Goal: Task Accomplishment & Management: Use online tool/utility

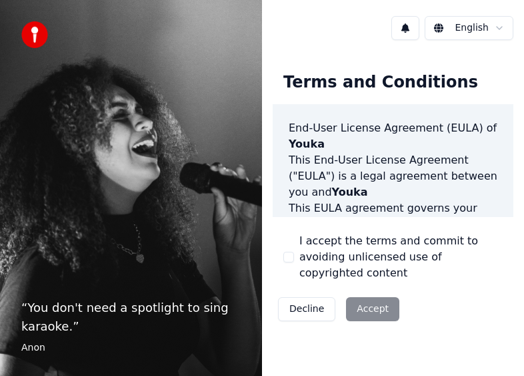
click at [368, 294] on div "Decline Accept" at bounding box center [339, 309] width 132 height 35
click at [290, 242] on div "I accept the terms and commit to avoiding unlicensed use of copyrighted content" at bounding box center [394, 257] width 220 height 48
click at [374, 295] on div "Decline Accept" at bounding box center [339, 309] width 132 height 35
click at [290, 252] on button "I accept the terms and commit to avoiding unlicensed use of copyrighted content" at bounding box center [289, 257] width 11 height 11
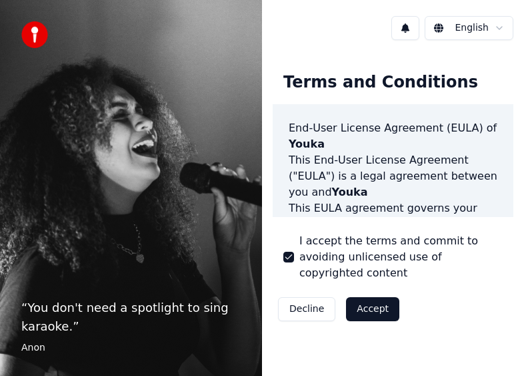
click at [292, 258] on div "I accept the terms and commit to avoiding unlicensed use of copyrighted content" at bounding box center [394, 257] width 220 height 48
click at [357, 297] on button "Accept" at bounding box center [372, 309] width 53 height 24
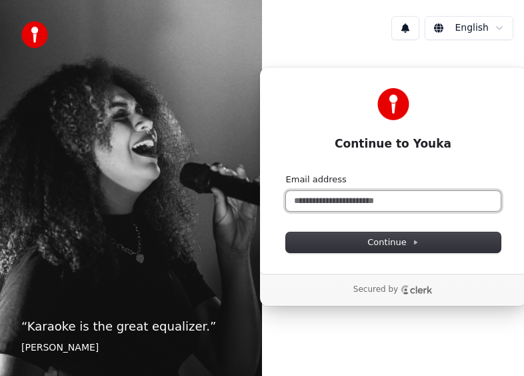
click at [350, 208] on input "Email address" at bounding box center [393, 201] width 215 height 20
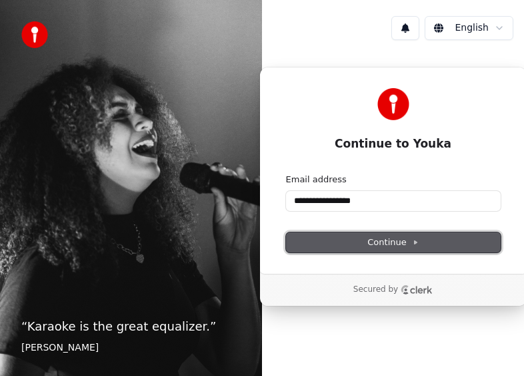
click at [400, 244] on span "Continue" at bounding box center [393, 242] width 51 height 12
type input "**********"
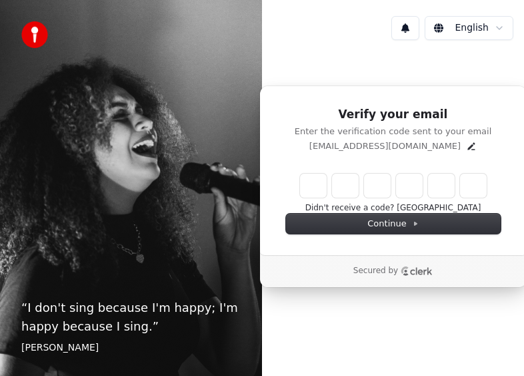
click at [386, 172] on div "Verify your email Enter the verification code sent to your email renased@yahoo.…" at bounding box center [394, 169] width 268 height 169
click at [303, 187] on input "Enter verification code" at bounding box center [407, 185] width 214 height 24
type input "******"
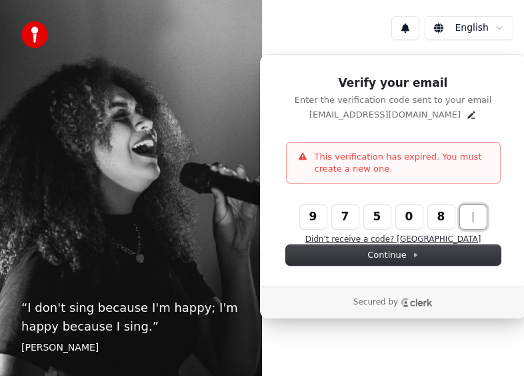
type input "******"
click at [430, 167] on p "This verification has expired. You must create a new one." at bounding box center [402, 163] width 175 height 24
click at [422, 237] on button "Didn't receive a code? Resend" at bounding box center [394, 239] width 176 height 11
click at [302, 215] on input "Enter verification code" at bounding box center [407, 217] width 214 height 24
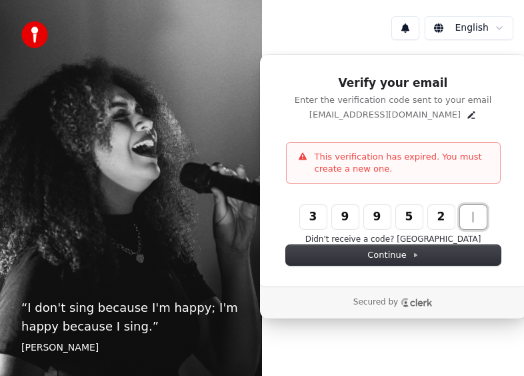
type input "******"
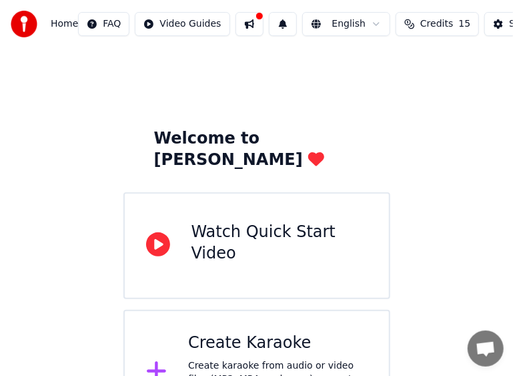
click at [233, 227] on div "Watch Quick Start Video" at bounding box center [280, 243] width 176 height 43
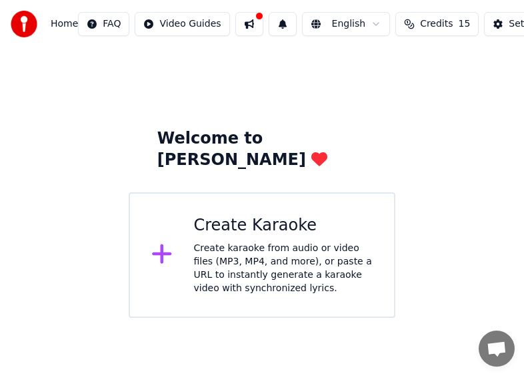
click at [282, 243] on div "Create karaoke from audio or video files (MP3, MP4, and more), or paste a URL t…" at bounding box center [283, 268] width 179 height 53
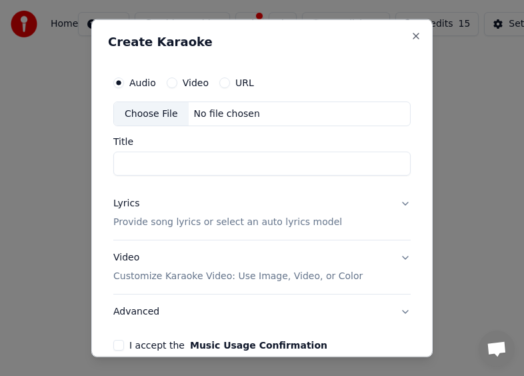
click at [154, 113] on div "Choose File" at bounding box center [151, 113] width 75 height 24
type input "**********"
click at [395, 203] on button "Lyrics Provide song lyrics or select an auto lyrics model" at bounding box center [262, 212] width 298 height 53
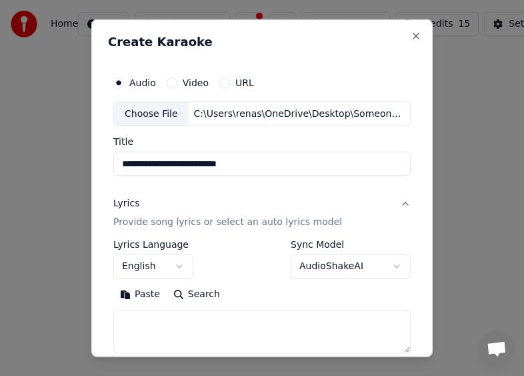
click at [304, 224] on p "Provide song lyrics or select an auto lyrics model" at bounding box center [227, 222] width 229 height 13
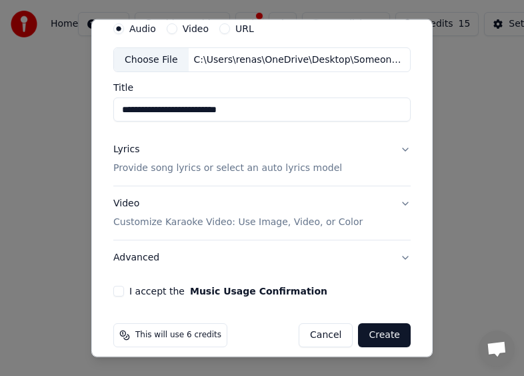
scroll to position [64, 0]
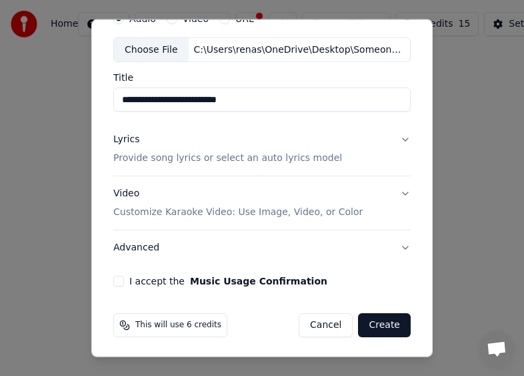
click at [300, 214] on p "Customize Karaoke Video: Use Image, Video, or Color" at bounding box center [238, 212] width 250 height 13
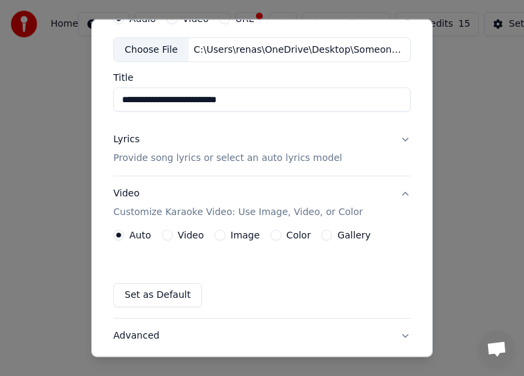
click at [287, 232] on label "Color" at bounding box center [299, 234] width 25 height 9
click at [282, 232] on button "Color" at bounding box center [276, 235] width 11 height 11
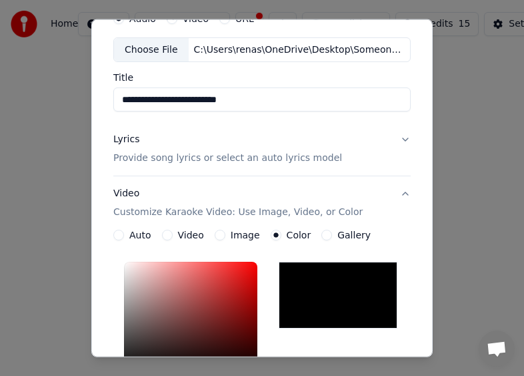
click at [312, 274] on div at bounding box center [338, 295] width 119 height 67
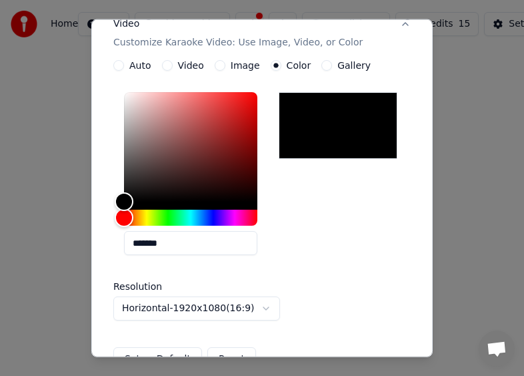
scroll to position [251, 0]
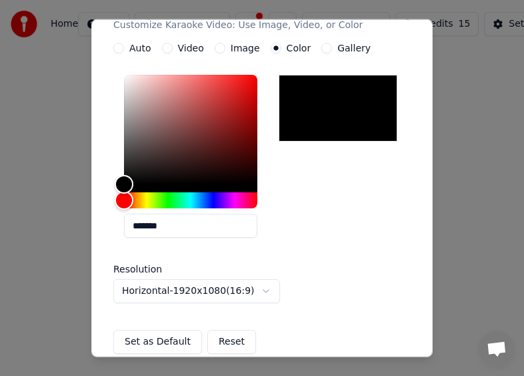
click at [173, 184] on div at bounding box center [190, 133] width 133 height 117
drag, startPoint x: 133, startPoint y: 183, endPoint x: 180, endPoint y: 183, distance: 47.4
click at [180, 183] on div "Color" at bounding box center [180, 184] width 21 height 21
drag, startPoint x: 180, startPoint y: 183, endPoint x: 202, endPoint y: 183, distance: 21.4
click at [202, 183] on div "Color" at bounding box center [202, 184] width 21 height 21
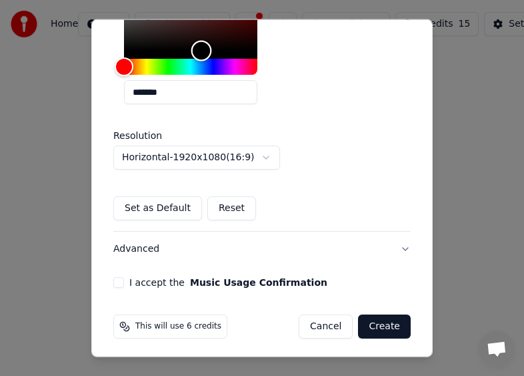
scroll to position [386, 0]
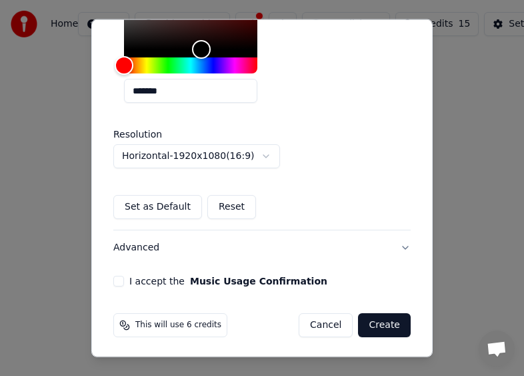
click at [384, 320] on button "Create" at bounding box center [384, 325] width 53 height 24
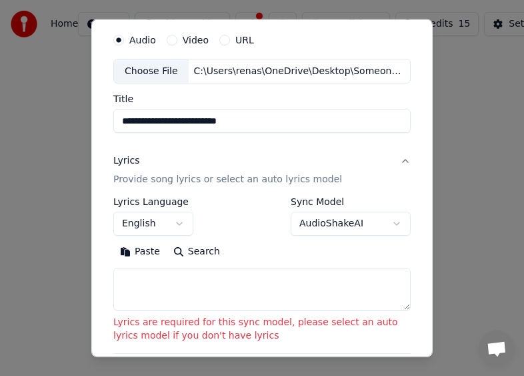
scroll to position [0, 0]
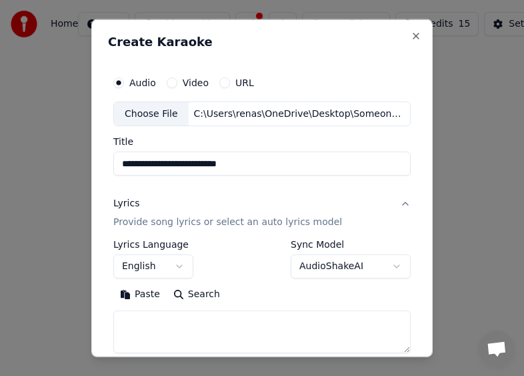
click at [397, 202] on button "Lyrics Provide song lyrics or select an auto lyrics model" at bounding box center [262, 212] width 298 height 53
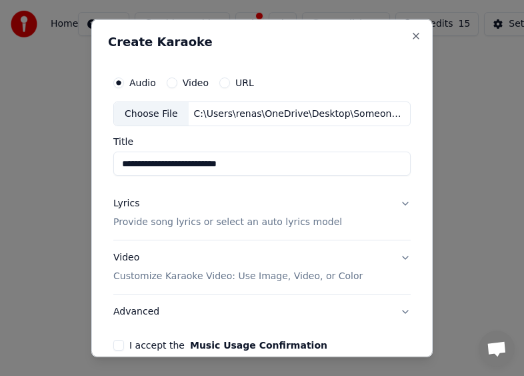
click at [397, 202] on button "Lyrics Provide song lyrics or select an auto lyrics model" at bounding box center [262, 212] width 298 height 53
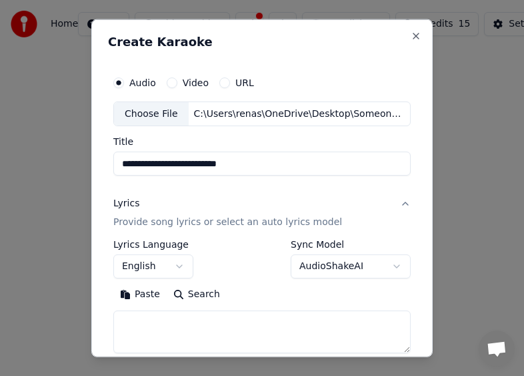
click at [386, 266] on body "**********" at bounding box center [262, 159] width 524 height 318
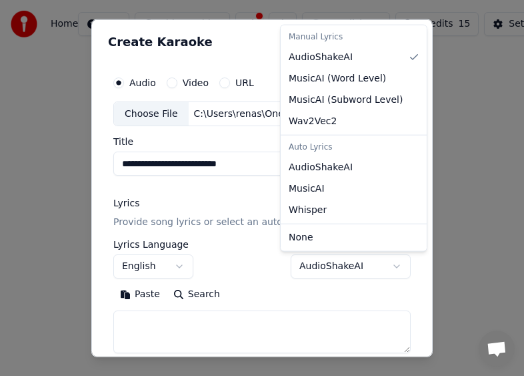
click at [386, 266] on body "**********" at bounding box center [262, 159] width 524 height 318
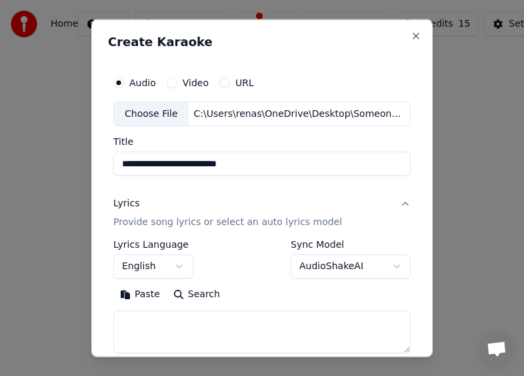
drag, startPoint x: 378, startPoint y: 204, endPoint x: 337, endPoint y: 206, distance: 41.4
click at [379, 204] on button "Lyrics Provide song lyrics or select an auto lyrics model" at bounding box center [262, 212] width 298 height 53
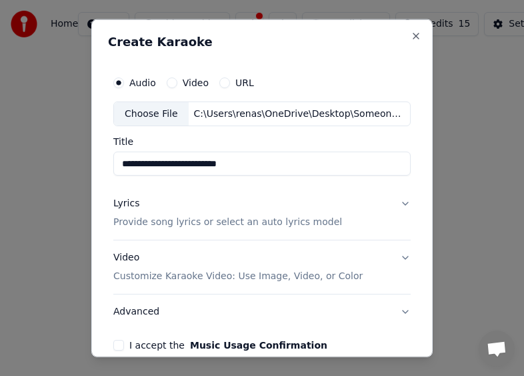
click at [148, 209] on div "Lyrics Provide song lyrics or select an auto lyrics model" at bounding box center [227, 213] width 229 height 32
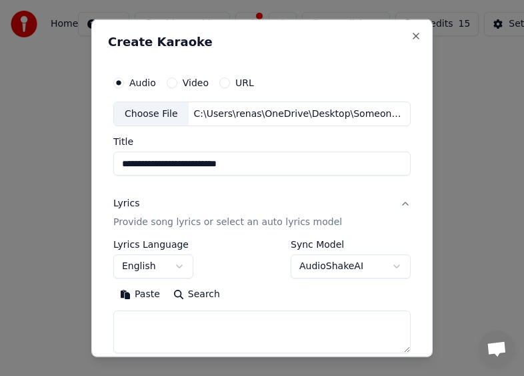
click at [130, 205] on div "Lyrics" at bounding box center [126, 203] width 26 height 13
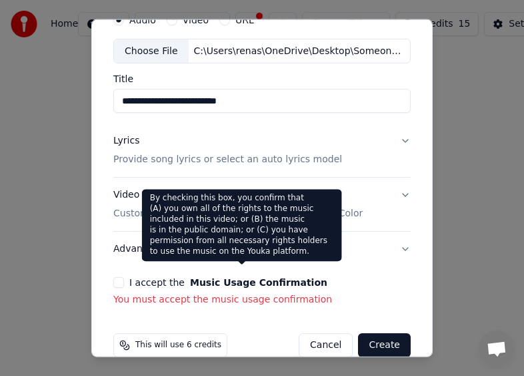
scroll to position [83, 0]
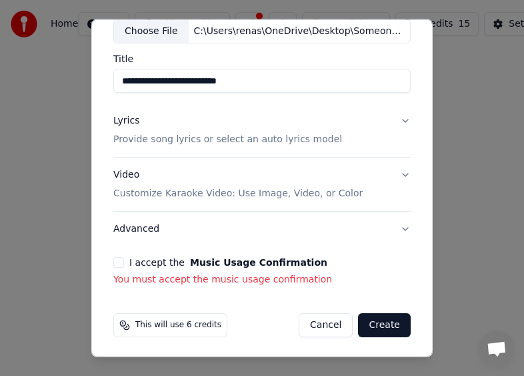
click at [224, 138] on p "Provide song lyrics or select an auto lyrics model" at bounding box center [227, 139] width 229 height 13
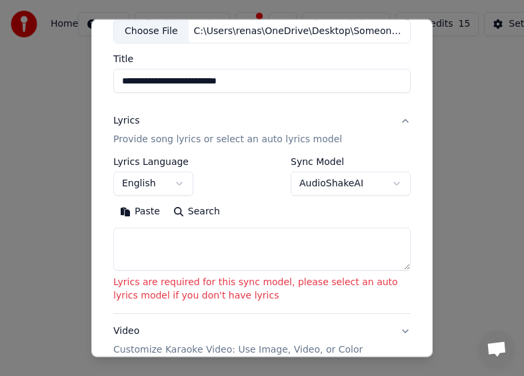
click at [127, 209] on button "Paste" at bounding box center [139, 211] width 53 height 21
click at [145, 214] on button "Paste" at bounding box center [139, 211] width 53 height 21
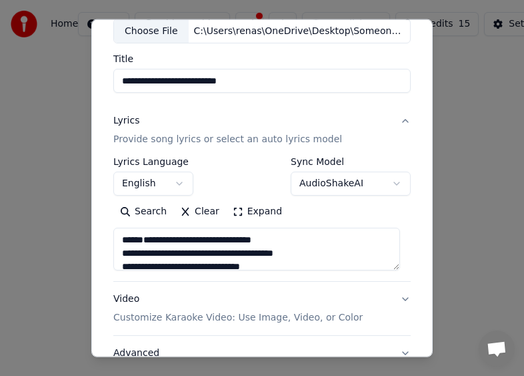
click at [145, 212] on button "Search" at bounding box center [143, 211] width 60 height 21
click at [131, 119] on div "Lyrics" at bounding box center [126, 120] width 26 height 13
type textarea "**********"
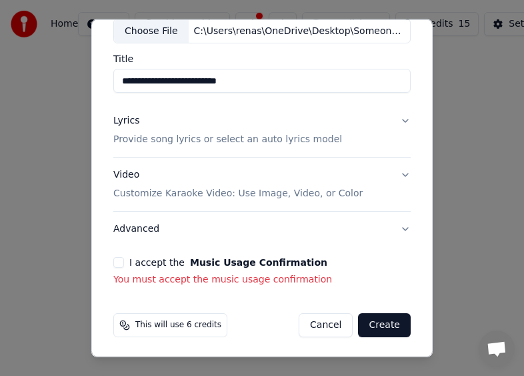
click at [122, 119] on div "Lyrics" at bounding box center [126, 120] width 26 height 13
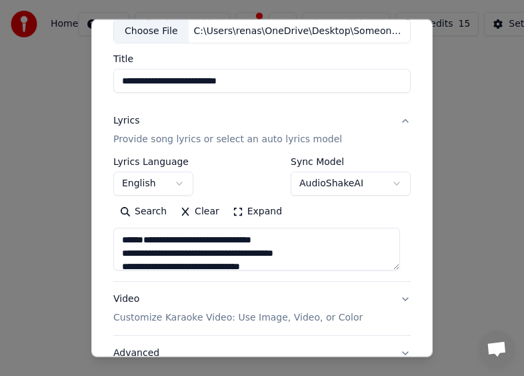
click at [139, 234] on textarea at bounding box center [256, 249] width 287 height 43
click at [229, 212] on button "Expand" at bounding box center [257, 211] width 63 height 21
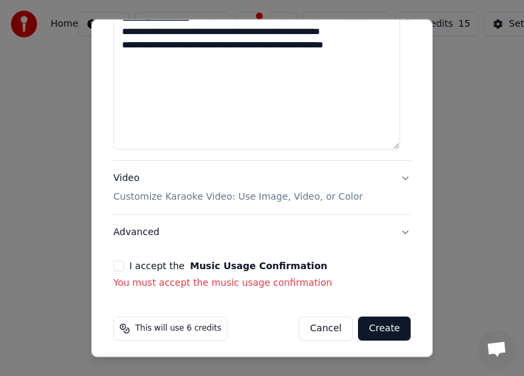
scroll to position [1028, 0]
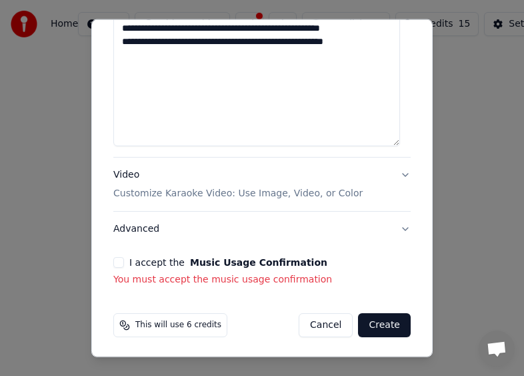
click at [378, 325] on button "Create" at bounding box center [384, 325] width 53 height 24
click at [119, 261] on button "I accept the Music Usage Confirmation" at bounding box center [118, 262] width 11 height 11
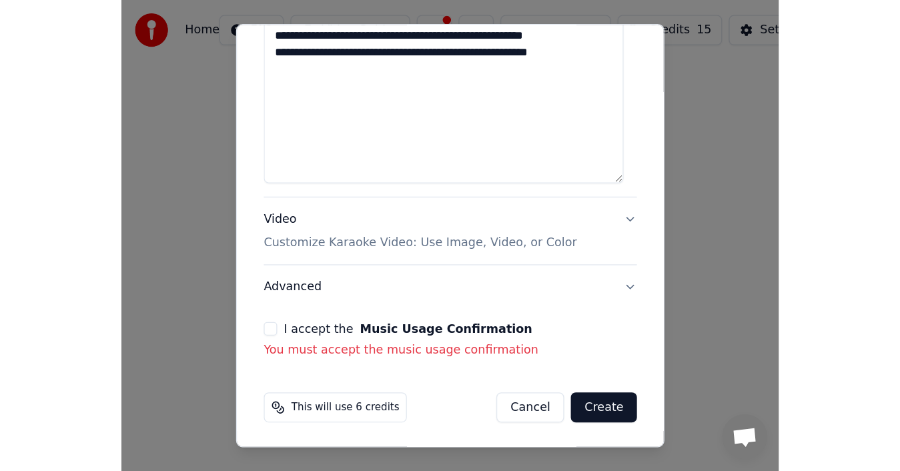
scroll to position [1010, 0]
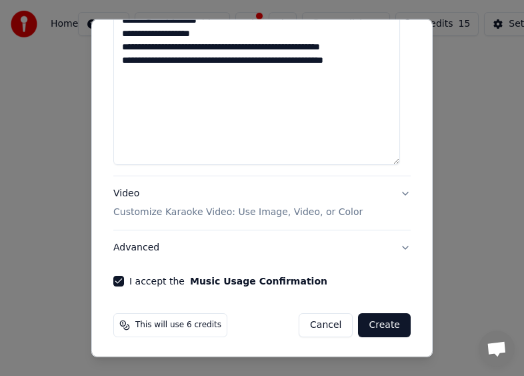
click at [377, 319] on button "Create" at bounding box center [384, 325] width 53 height 24
type textarea "**********"
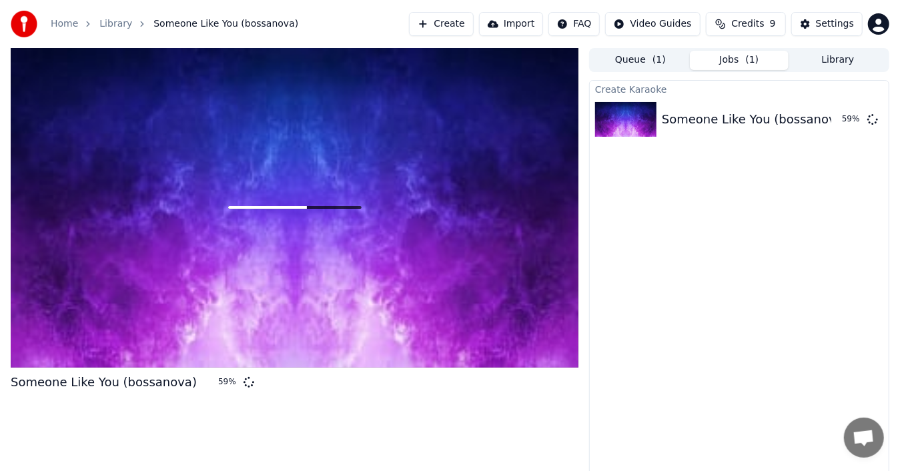
click at [524, 23] on div "Settings" at bounding box center [835, 23] width 38 height 13
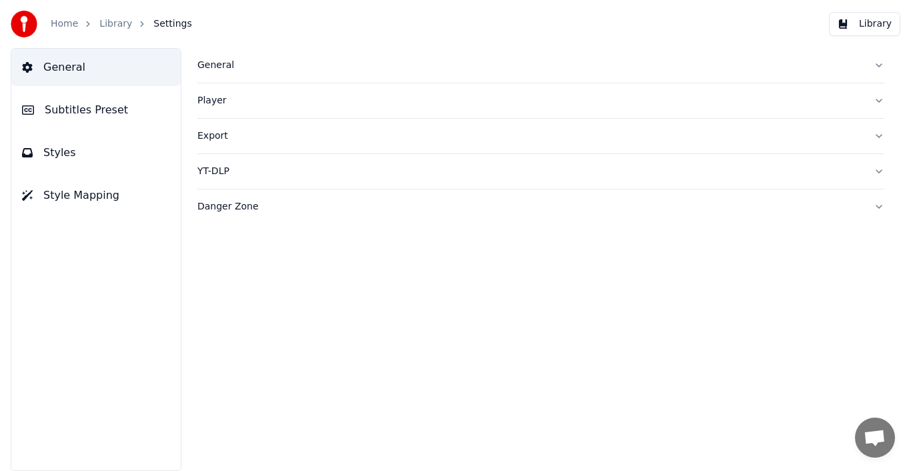
click at [524, 23] on div "Home Library Settings Library" at bounding box center [455, 24] width 911 height 48
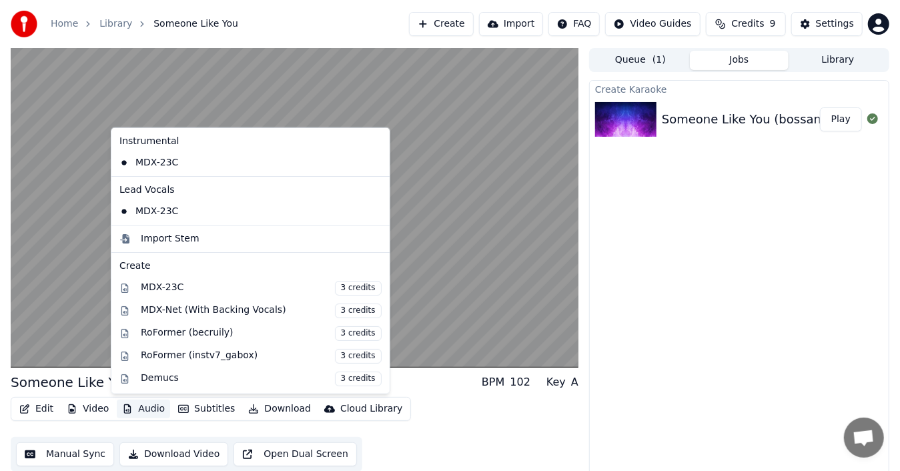
click at [147, 375] on button "Audio" at bounding box center [143, 409] width 53 height 19
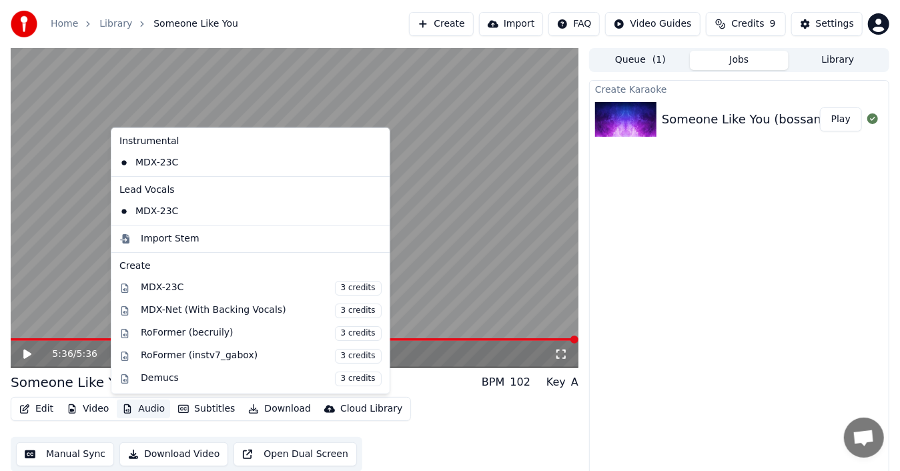
click at [426, 375] on div "Edit Video Audio Subtitles Download Cloud Library Manual Sync Download Video Op…" at bounding box center [295, 434] width 568 height 75
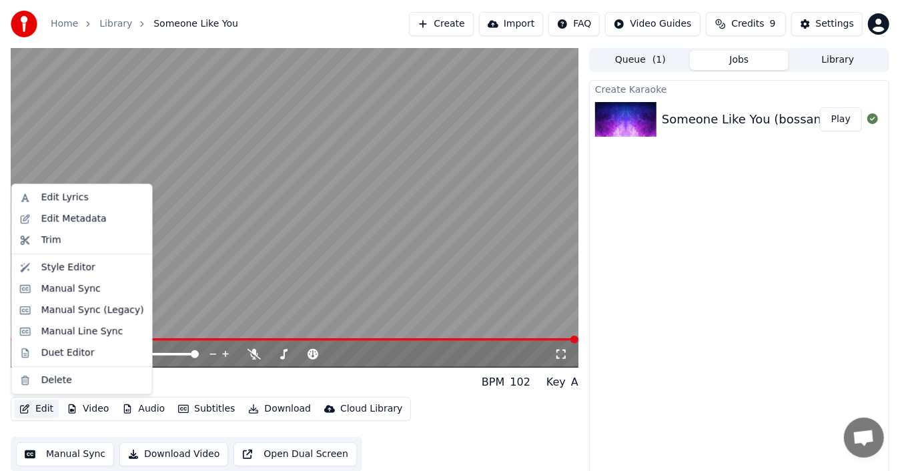
click at [45, 375] on button "Edit" at bounding box center [36, 409] width 45 height 19
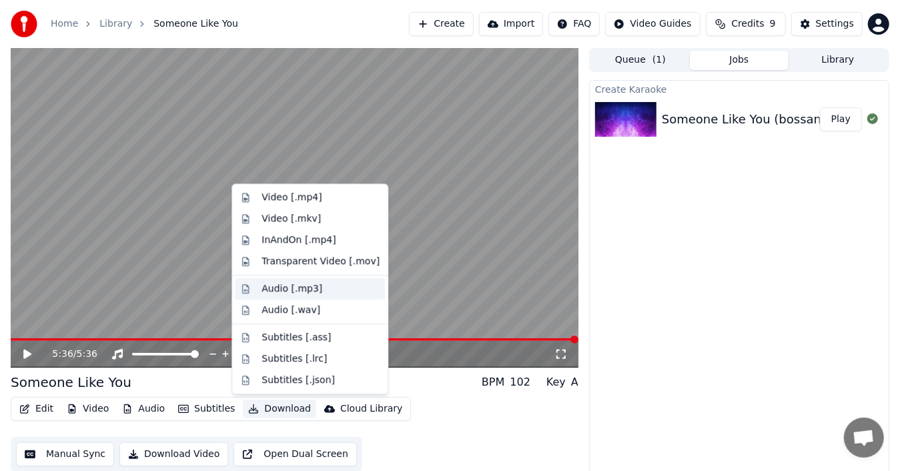
click at [292, 290] on div "Audio [.mp3]" at bounding box center [292, 288] width 61 height 13
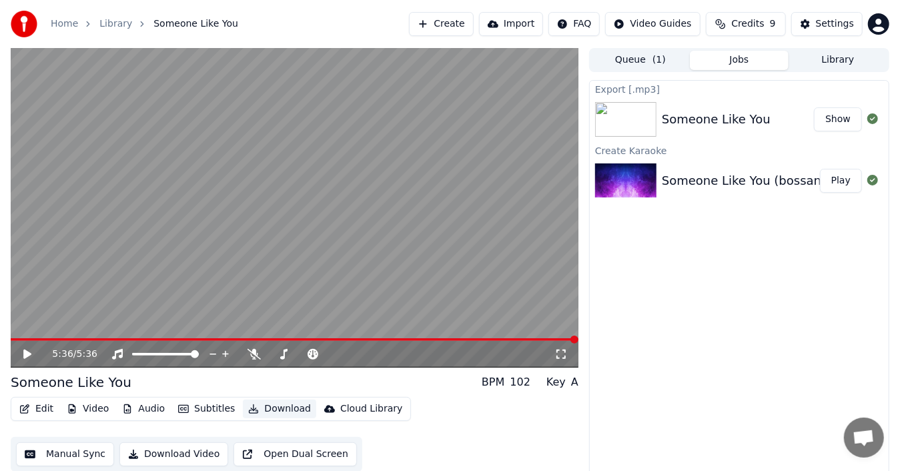
scroll to position [9, 0]
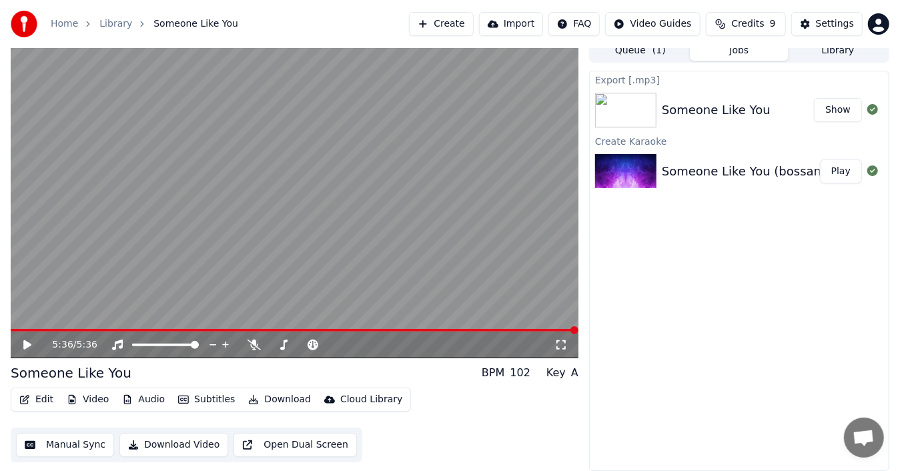
click at [287, 375] on button "Download" at bounding box center [279, 399] width 73 height 19
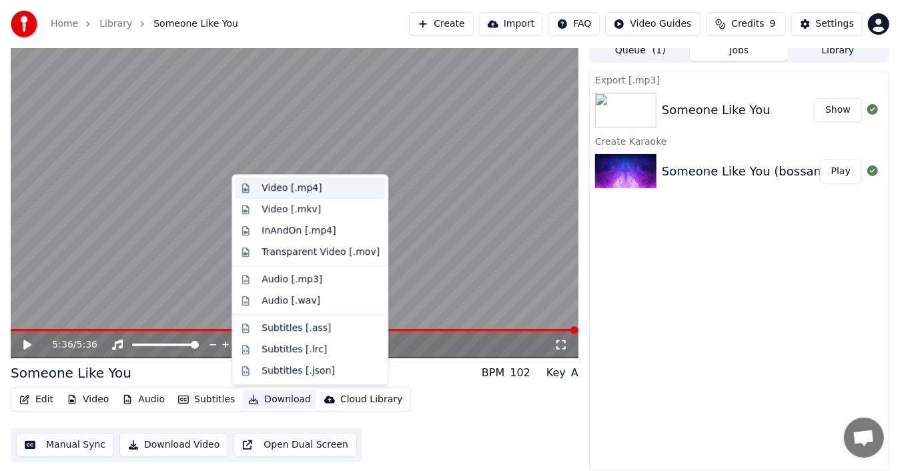
click at [290, 189] on div "Video [.mp4]" at bounding box center [292, 187] width 60 height 13
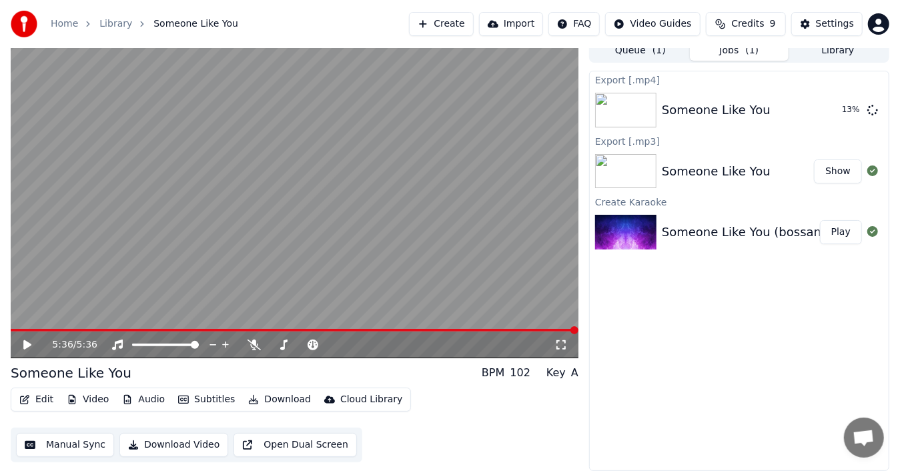
click at [462, 375] on div "Edit Video Audio Subtitles Download Cloud Library Manual Sync Download Video Op…" at bounding box center [295, 425] width 568 height 75
click at [157, 375] on button "Download Video" at bounding box center [173, 445] width 109 height 24
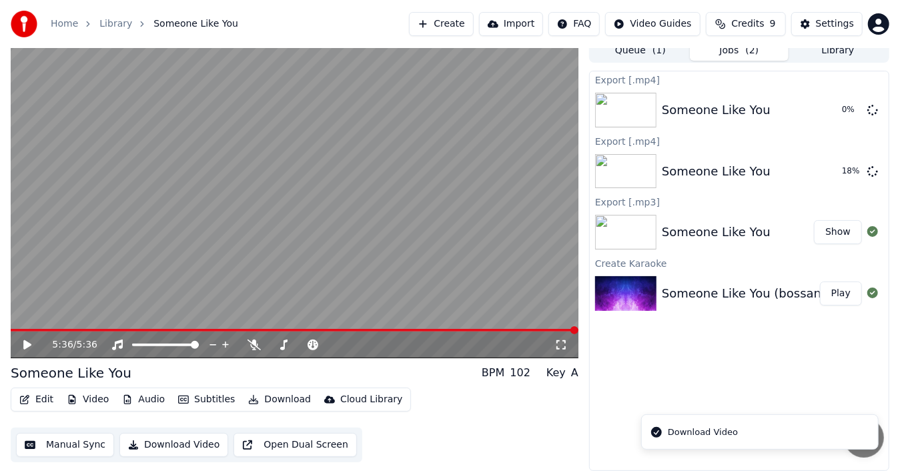
click at [524, 375] on icon "Notifications alt+T" at bounding box center [656, 432] width 11 height 11
click at [524, 375] on div "Edit Video Audio Subtitles Download Cloud Library Manual Sync Download Video Op…" at bounding box center [295, 425] width 568 height 75
click at [524, 52] on button "Jobs ( 2 )" at bounding box center [739, 50] width 99 height 19
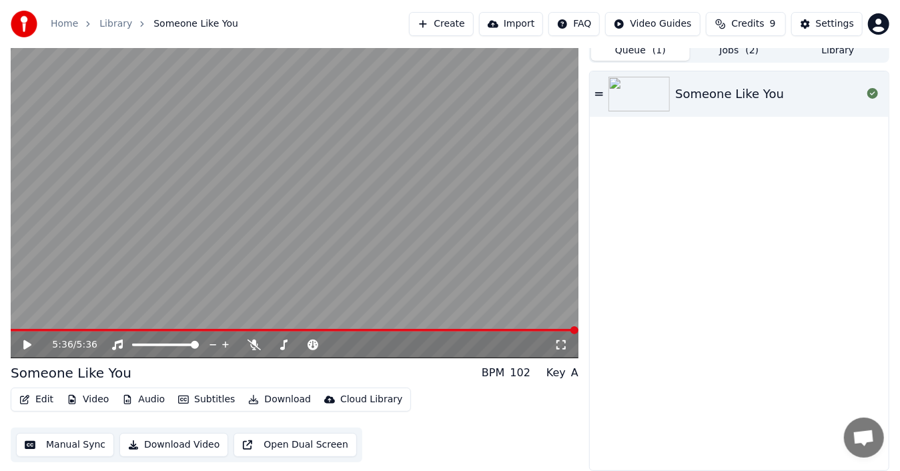
click at [524, 51] on button "Queue ( 1 )" at bounding box center [640, 50] width 99 height 19
click at [524, 92] on icon at bounding box center [599, 93] width 8 height 3
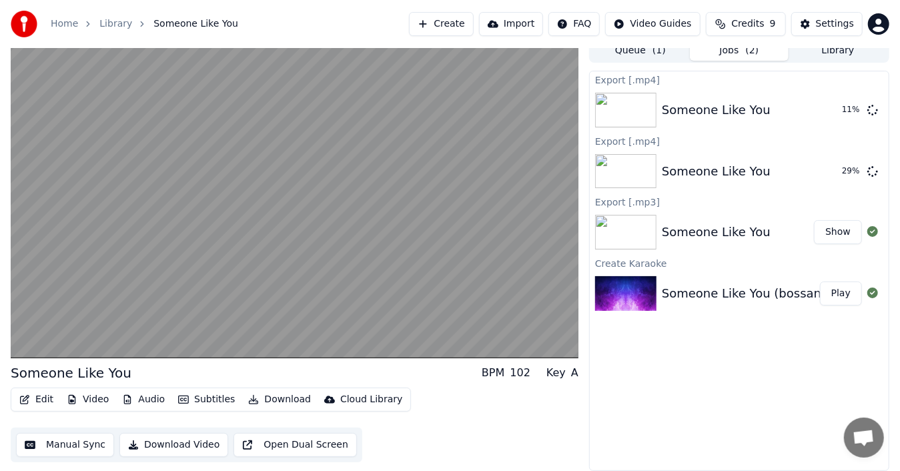
click at [524, 48] on button "Jobs ( 2 )" at bounding box center [739, 50] width 99 height 19
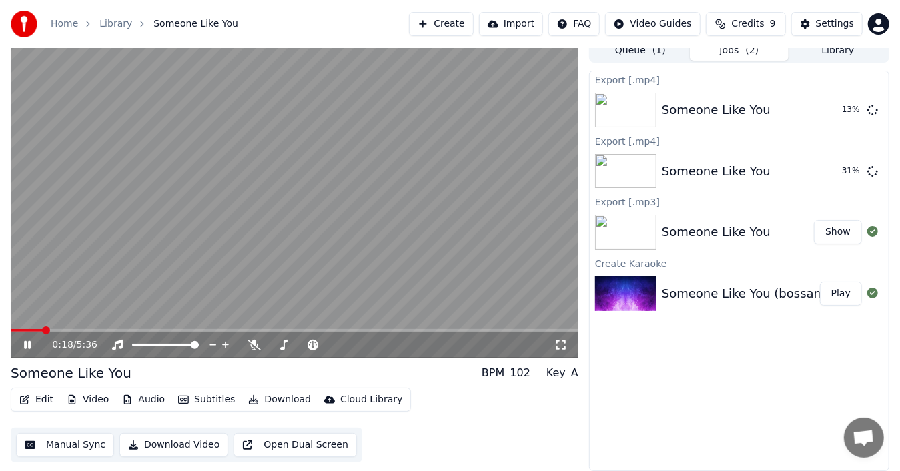
click at [27, 344] on icon at bounding box center [36, 345] width 31 height 11
click at [524, 233] on img at bounding box center [625, 232] width 61 height 35
click at [524, 234] on div "Someone Like You" at bounding box center [716, 232] width 109 height 19
click at [524, 205] on div "Export [.mp3]" at bounding box center [739, 202] width 299 height 16
click at [524, 234] on button "Show" at bounding box center [838, 232] width 48 height 24
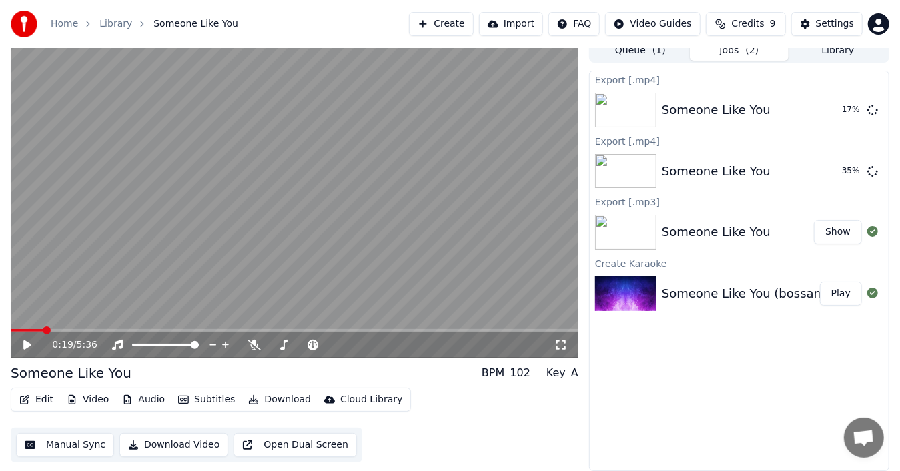
click at [524, 49] on button "Jobs ( 2 )" at bounding box center [739, 50] width 99 height 19
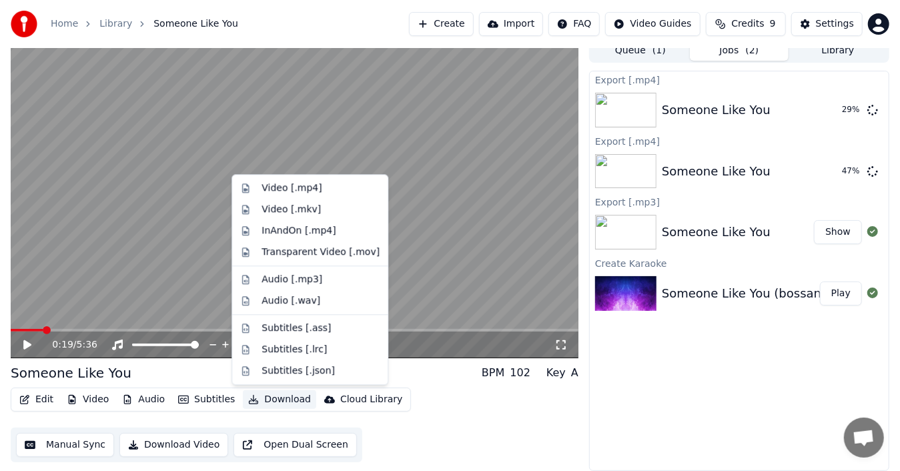
click at [281, 375] on button "Download" at bounding box center [279, 399] width 73 height 19
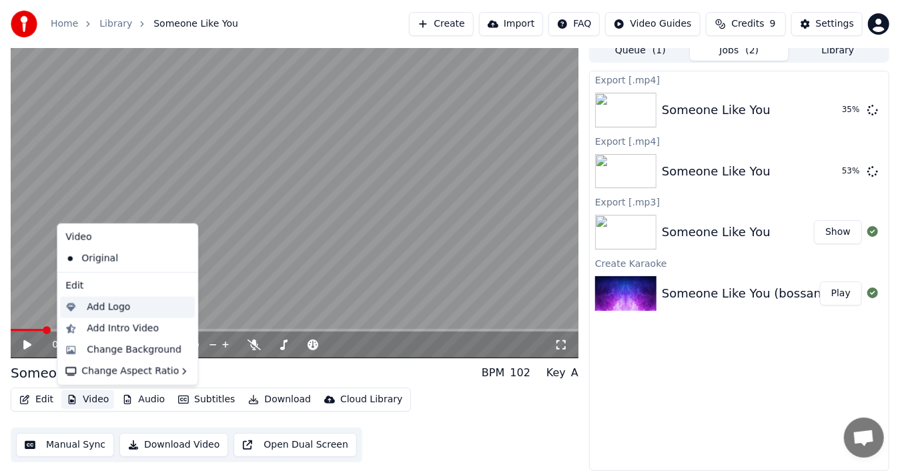
click at [109, 304] on div "Add Logo" at bounding box center [108, 307] width 43 height 13
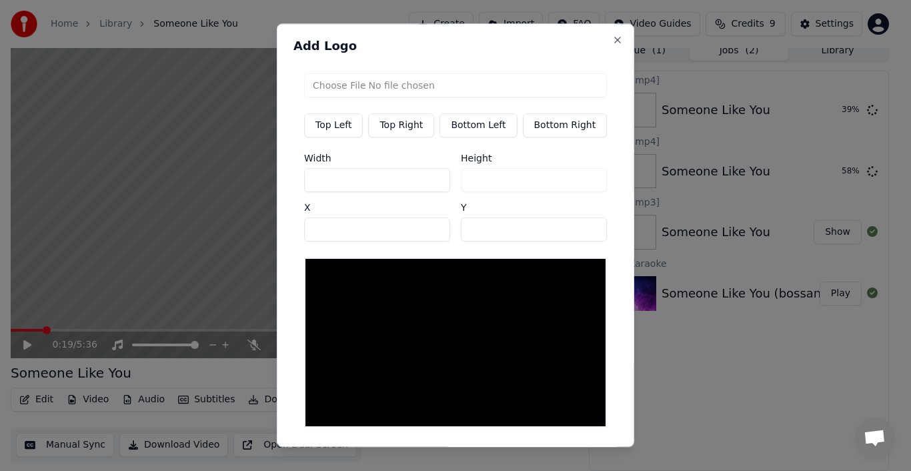
click at [338, 127] on button "Top Left" at bounding box center [333, 125] width 59 height 24
click at [344, 82] on input "file" at bounding box center [455, 85] width 303 height 24
click at [524, 42] on button "Close" at bounding box center [618, 40] width 11 height 11
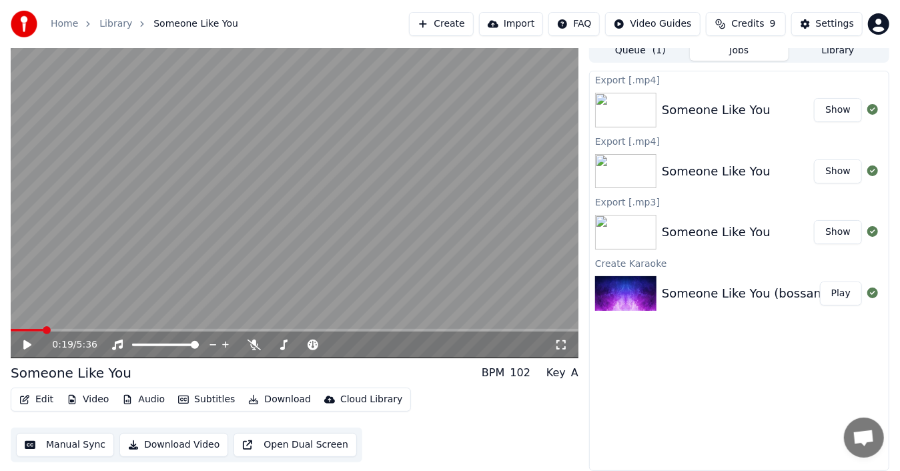
click at [254, 375] on button "Download" at bounding box center [279, 399] width 73 height 19
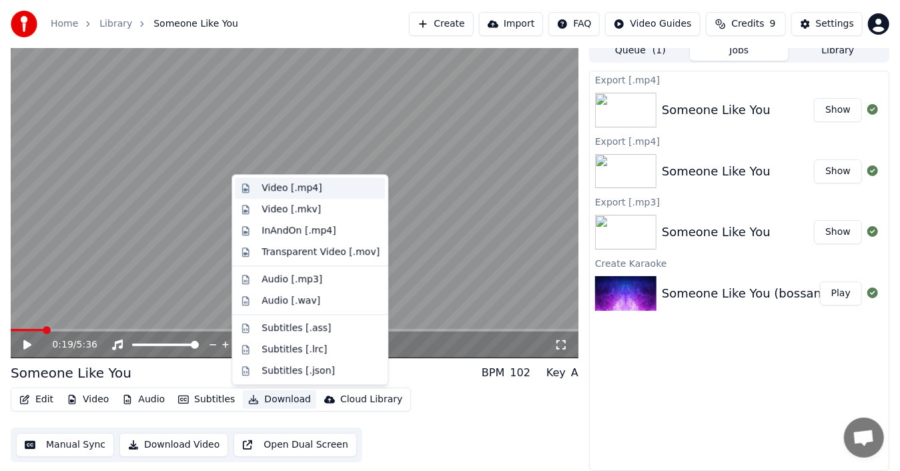
click at [297, 191] on div "Video [.mp4]" at bounding box center [292, 187] width 60 height 13
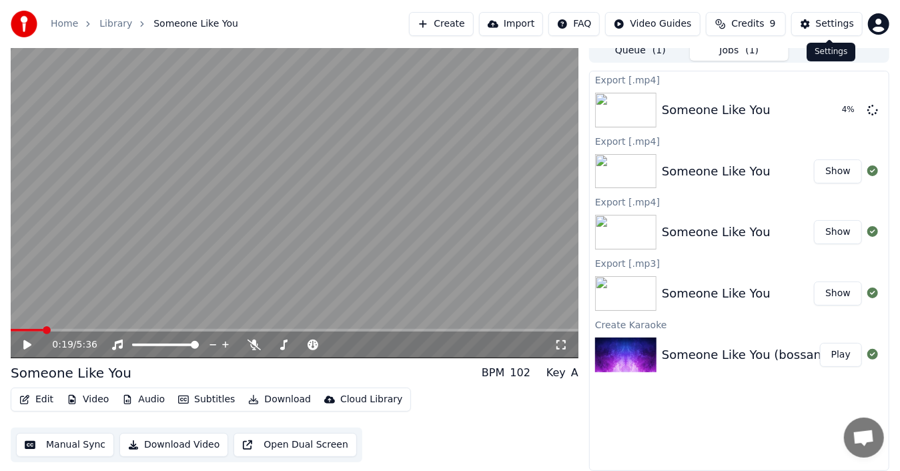
click at [524, 23] on div "Settings" at bounding box center [835, 23] width 38 height 13
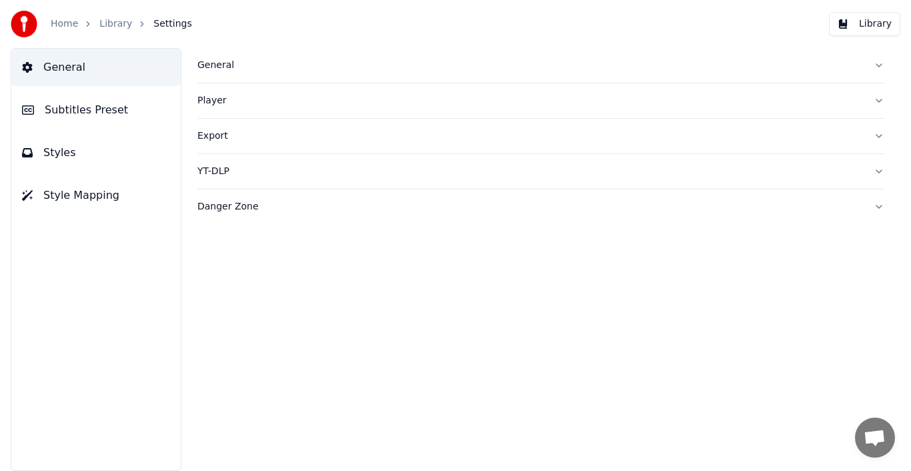
click at [66, 150] on span "Styles" at bounding box center [59, 153] width 33 height 16
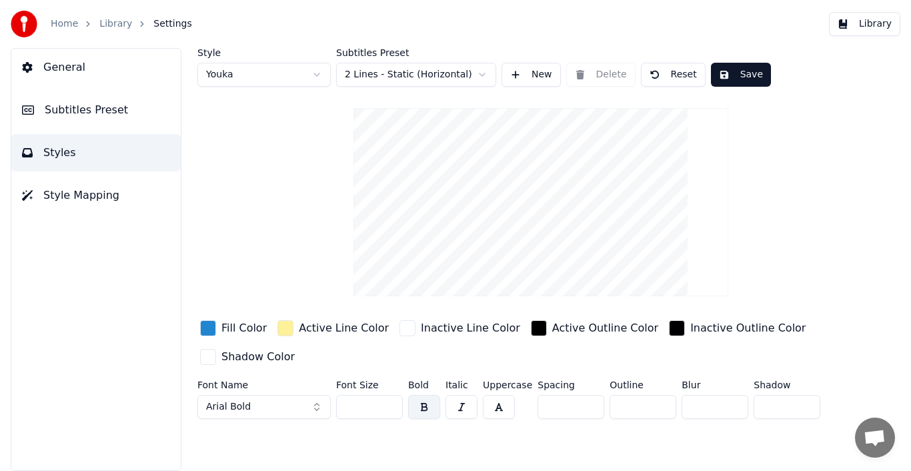
click at [65, 71] on span "General" at bounding box center [64, 67] width 42 height 16
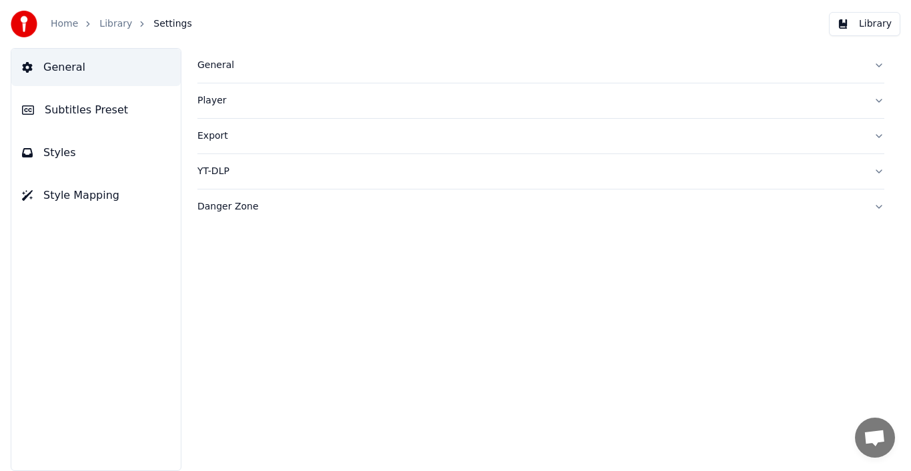
click at [216, 131] on div "Export" at bounding box center [531, 135] width 666 height 13
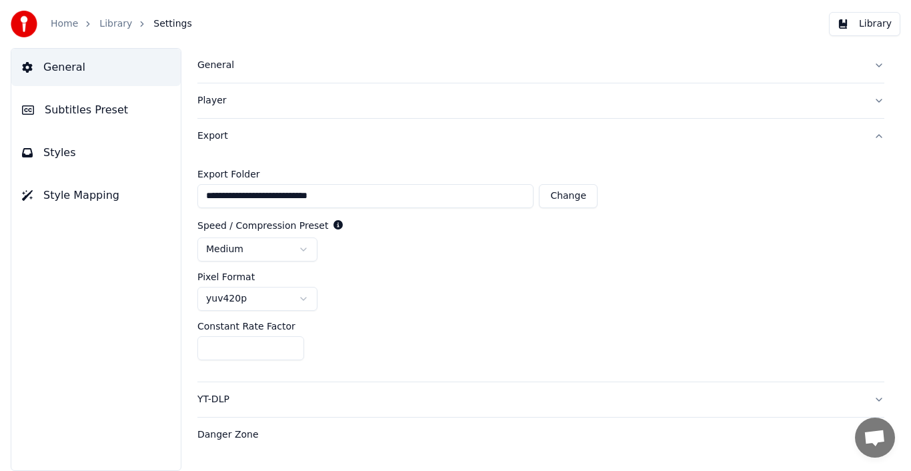
click at [524, 194] on button "Change" at bounding box center [568, 196] width 59 height 24
click at [524, 198] on button "Change" at bounding box center [568, 196] width 59 height 24
type input "**********"
click at [218, 69] on div "General" at bounding box center [531, 65] width 666 height 13
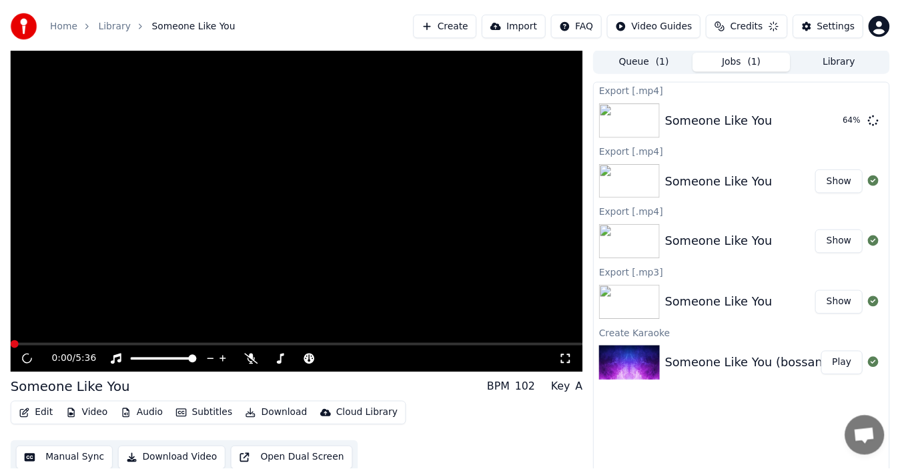
scroll to position [9, 0]
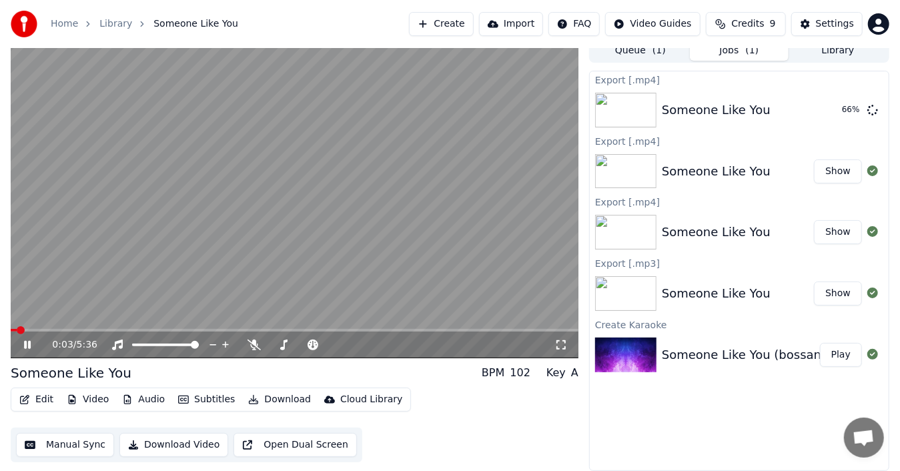
click at [457, 189] on video at bounding box center [295, 199] width 568 height 320
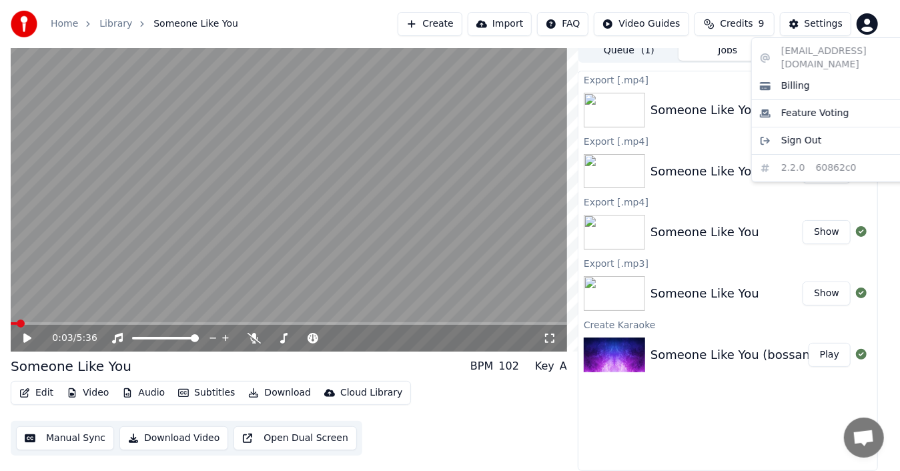
click at [524, 20] on html "Home Library Someone Like You Create Import FAQ Video Guides Credits 9 Settings…" at bounding box center [450, 226] width 900 height 471
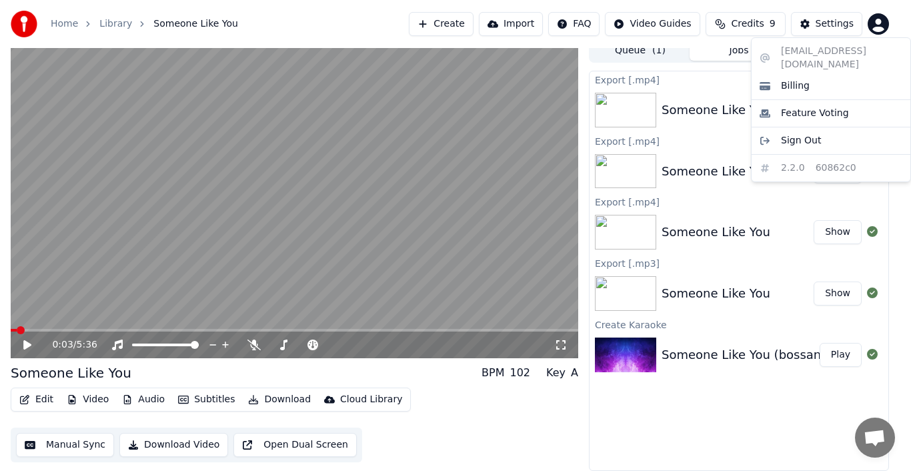
click at [524, 24] on html "Home Library Someone Like You Create Import FAQ Video Guides Credits 9 Settings…" at bounding box center [455, 226] width 911 height 471
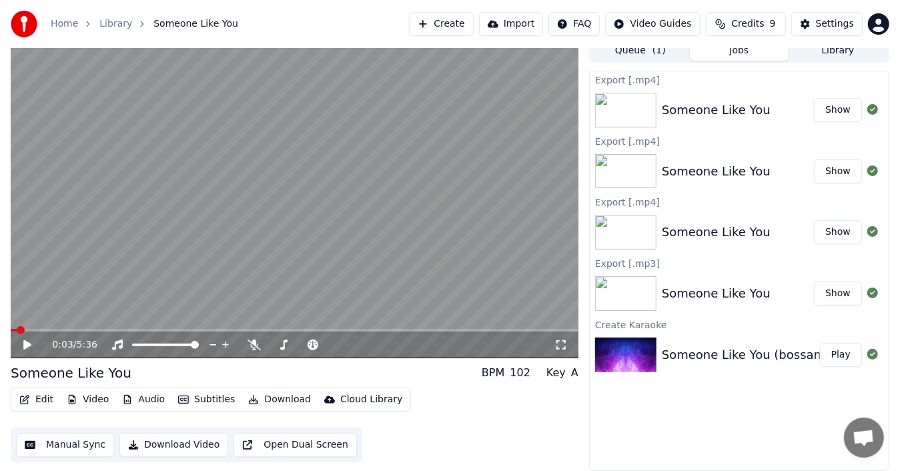
click at [524, 109] on button "Show" at bounding box center [838, 110] width 48 height 24
click at [68, 27] on link "Home" at bounding box center [64, 23] width 27 height 13
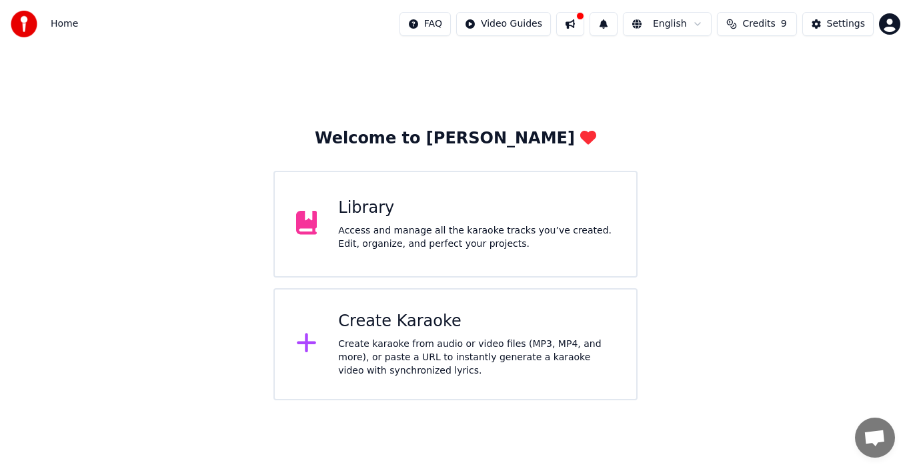
click at [524, 73] on div "Welcome to Youka Library Access and manage all the karaoke tracks you’ve create…" at bounding box center [455, 224] width 911 height 352
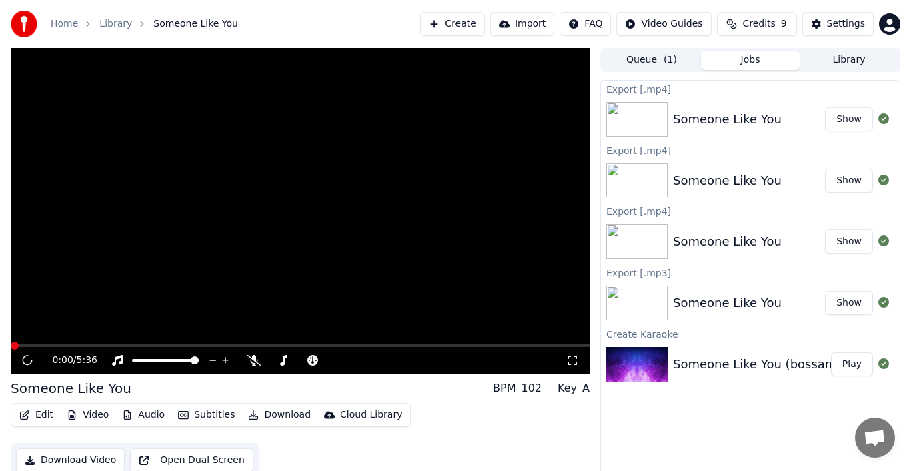
scroll to position [9, 0]
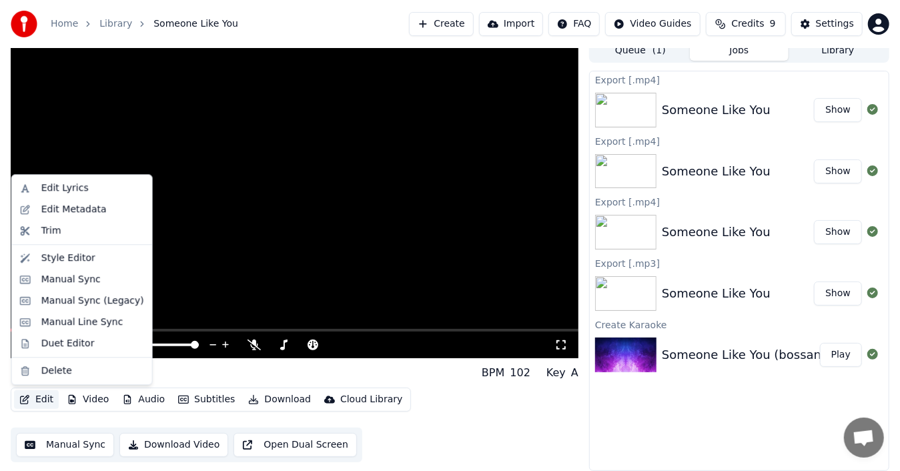
click at [38, 375] on button "Edit" at bounding box center [36, 399] width 45 height 19
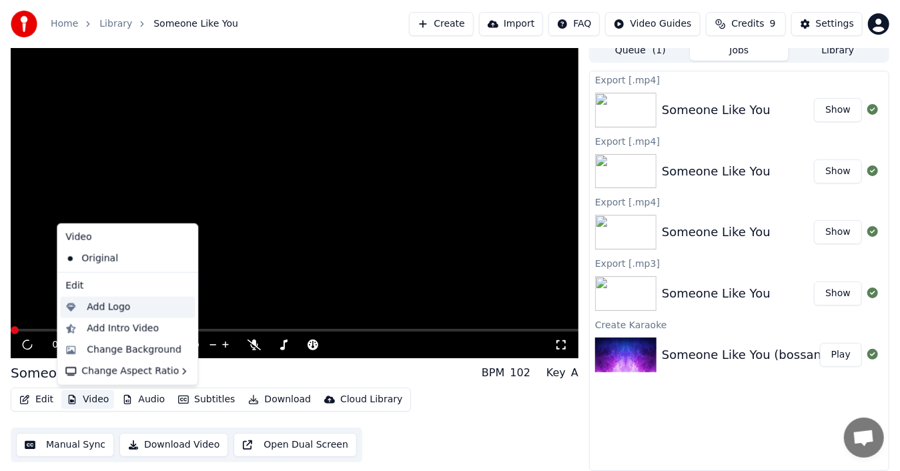
click at [112, 306] on div "Add Logo" at bounding box center [108, 307] width 43 height 13
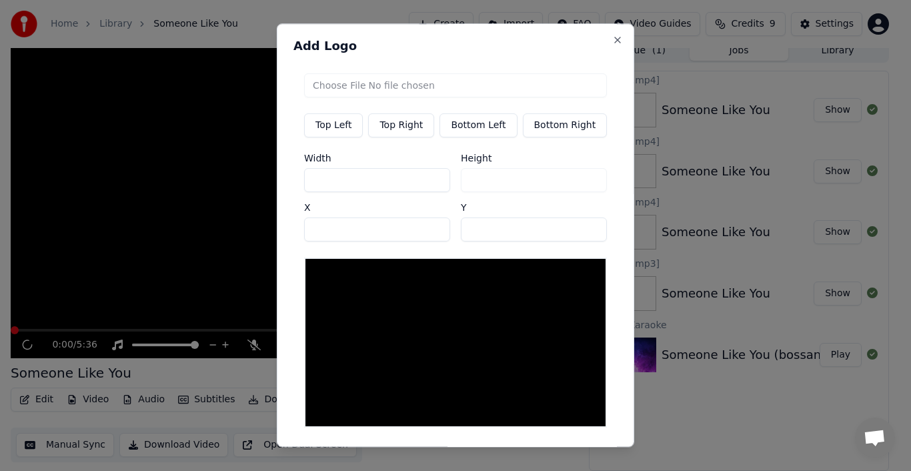
click at [412, 89] on input "file" at bounding box center [455, 85] width 303 height 24
type input "**********"
type input "***"
click at [524, 126] on button "Bottom Right" at bounding box center [564, 125] width 85 height 24
type input "****"
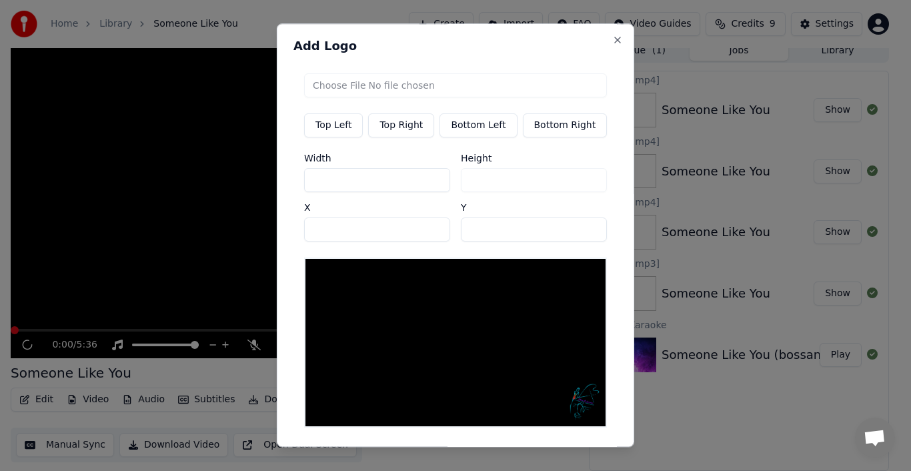
click at [395, 127] on button "Top Right" at bounding box center [401, 125] width 66 height 24
type input "**"
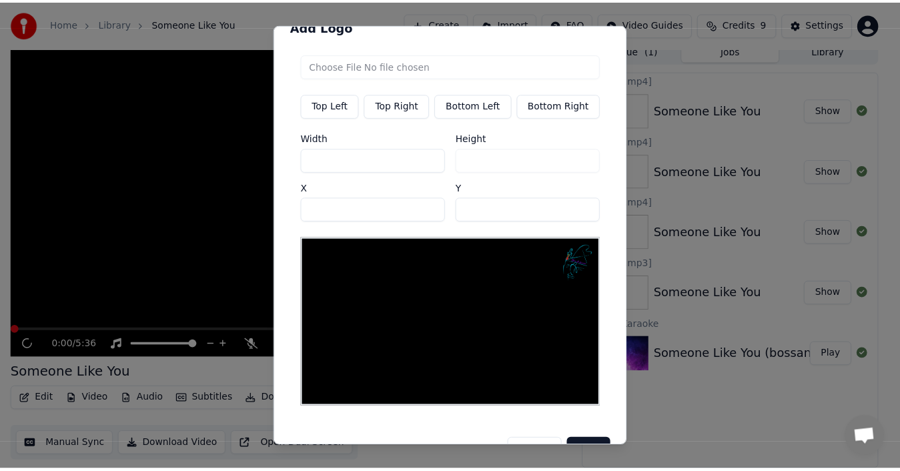
scroll to position [44, 0]
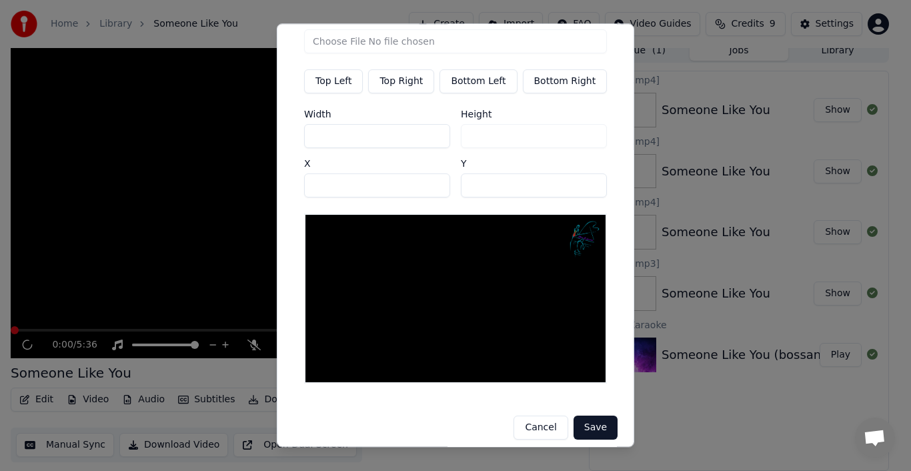
click at [524, 375] on button "Save" at bounding box center [596, 428] width 44 height 24
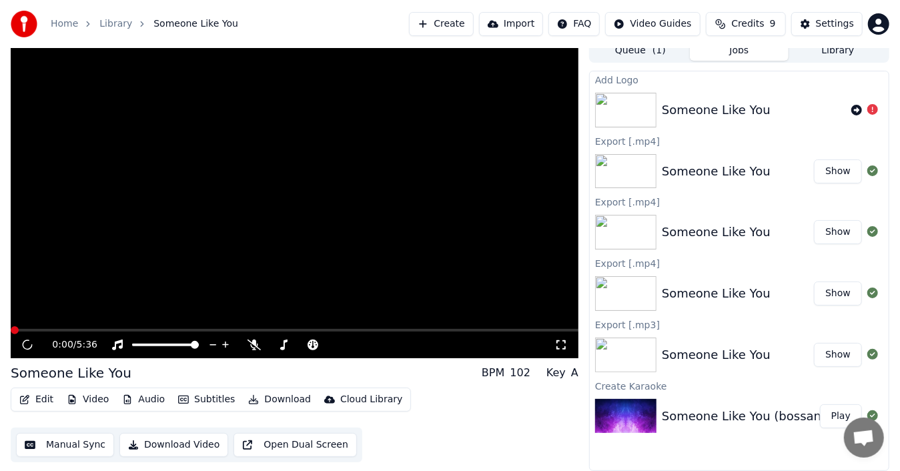
click at [451, 365] on div "Someone Like You BPM 102 Key A" at bounding box center [295, 373] width 568 height 19
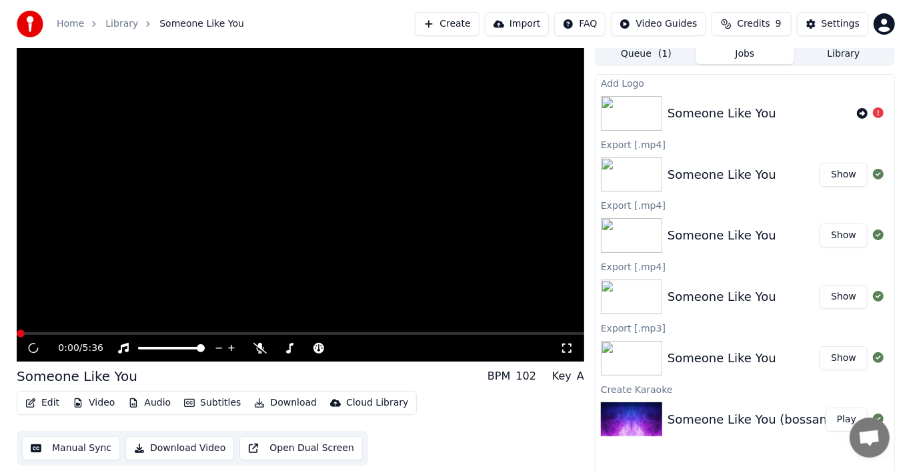
scroll to position [9, 0]
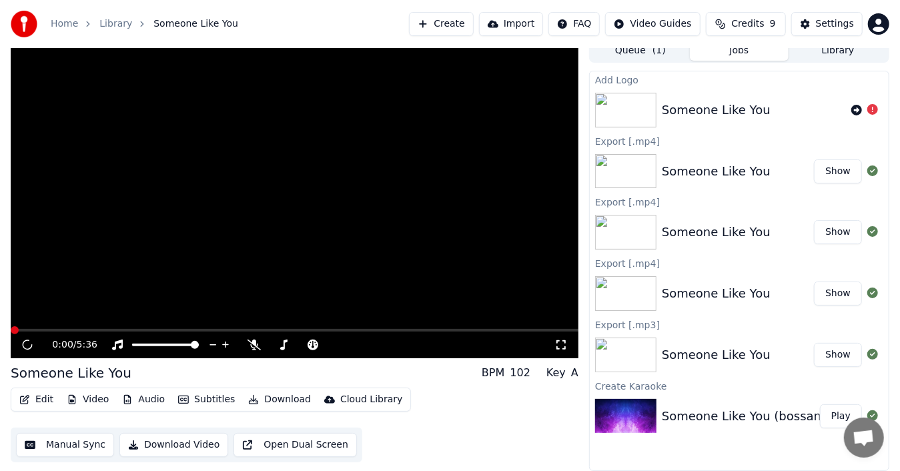
click at [458, 21] on button "Create" at bounding box center [441, 24] width 65 height 24
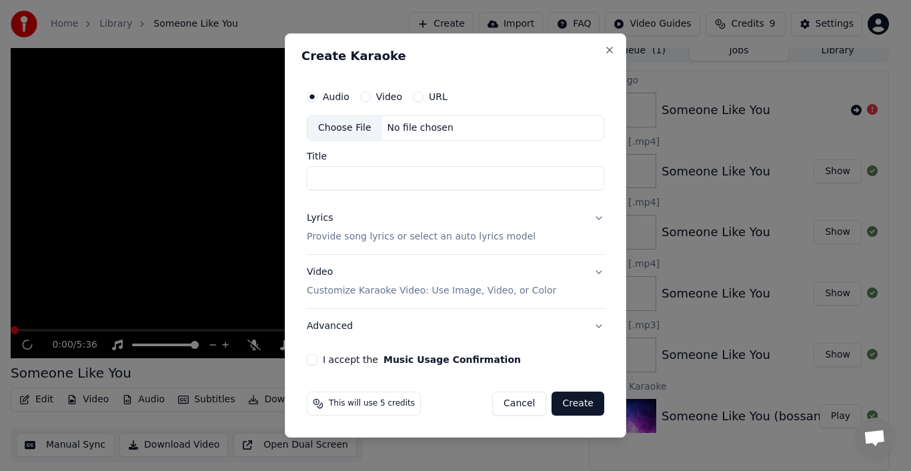
click at [347, 132] on div "Choose File" at bounding box center [345, 128] width 75 height 24
click at [347, 129] on div "Choose File" at bounding box center [345, 128] width 75 height 24
type input "**********"
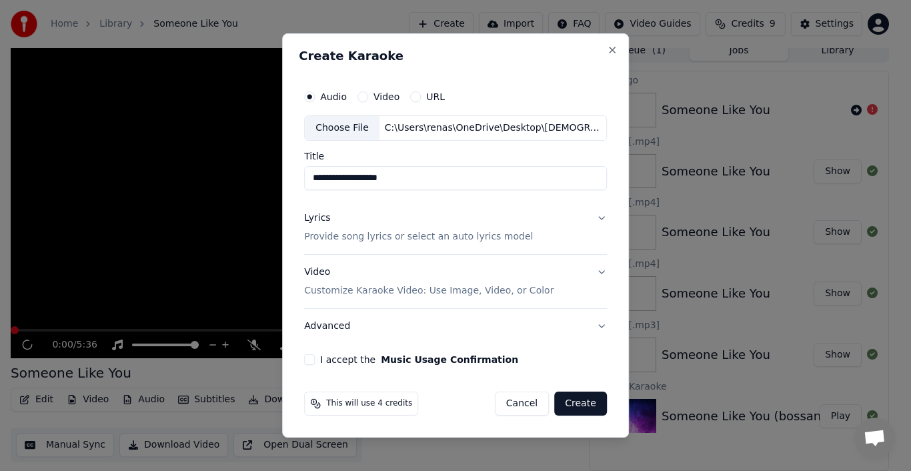
click at [325, 219] on div "Lyrics" at bounding box center [317, 218] width 26 height 13
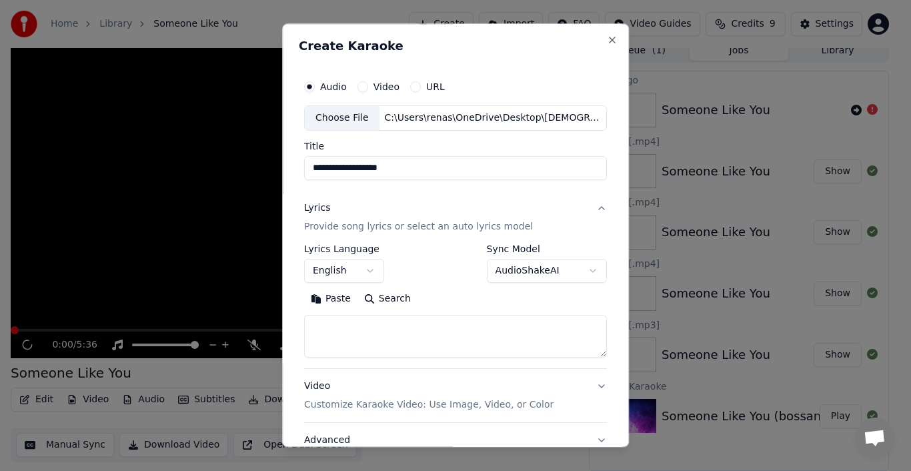
click at [331, 300] on button "Paste" at bounding box center [330, 298] width 53 height 21
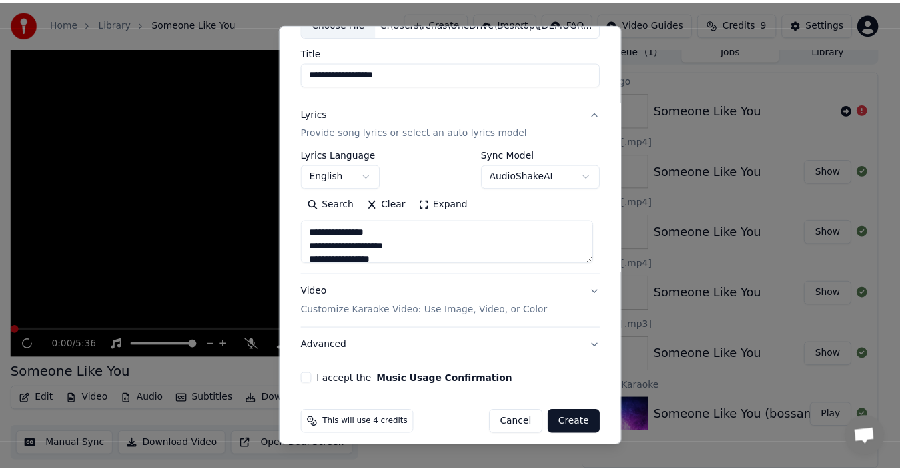
scroll to position [103, 0]
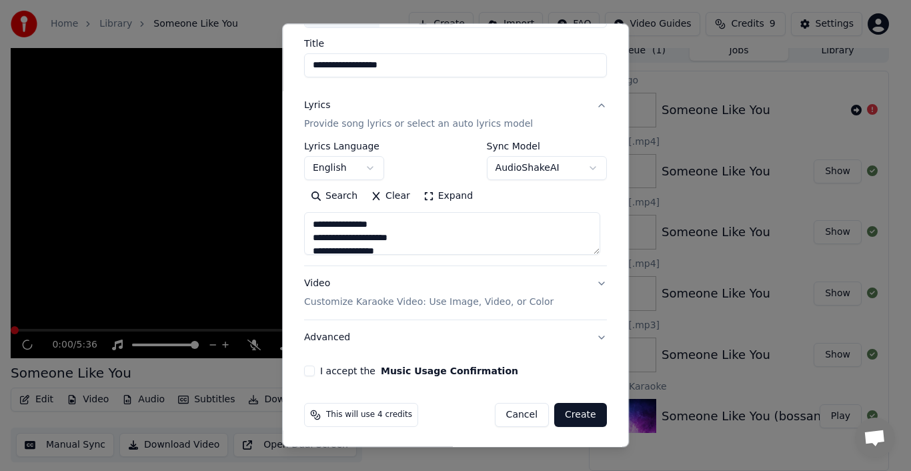
click at [524, 375] on button "Create" at bounding box center [580, 415] width 53 height 24
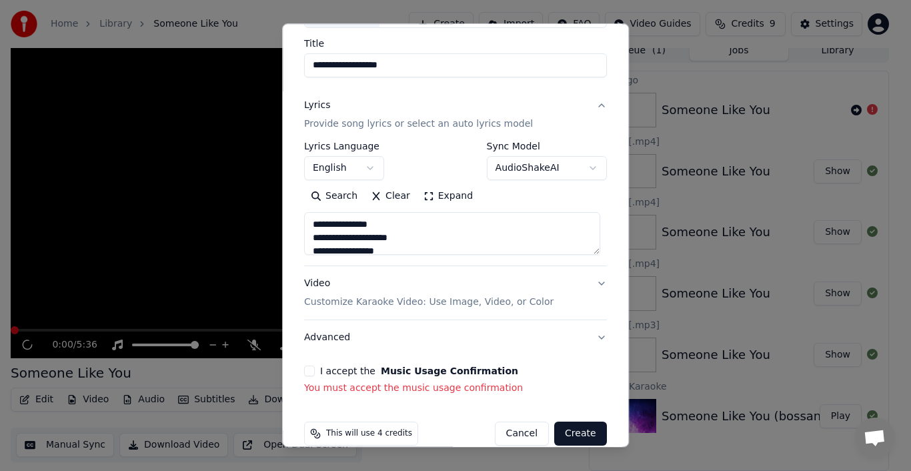
click at [308, 368] on button "I accept the Music Usage Confirmation" at bounding box center [309, 371] width 11 height 11
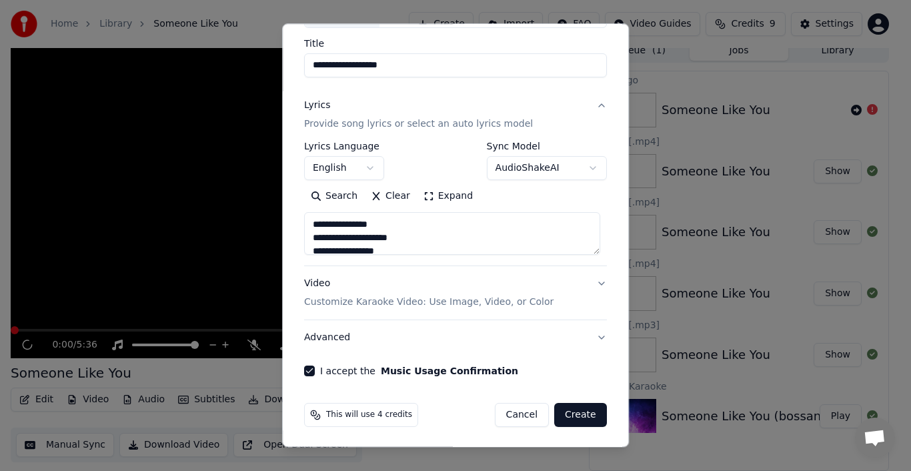
click at [524, 375] on button "Create" at bounding box center [580, 415] width 53 height 24
type textarea "**********"
select select
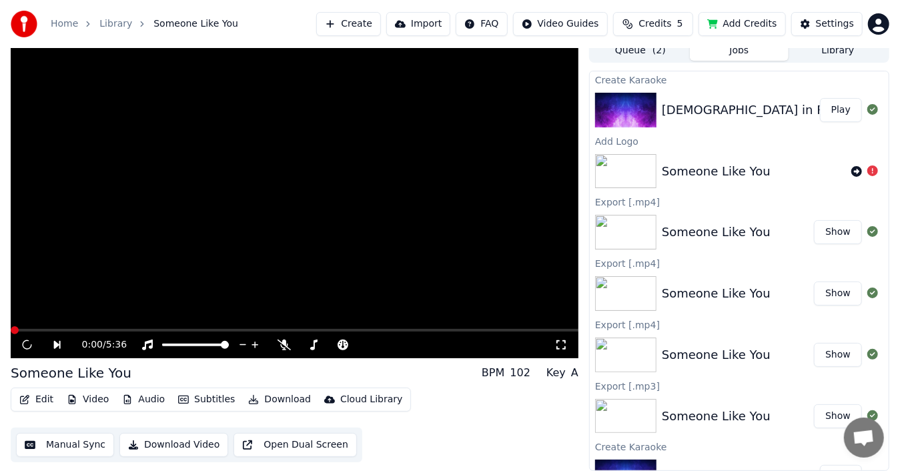
click at [524, 111] on div "[DEMOGRAPHIC_DATA] in Red (Bossa)" at bounding box center [775, 110] width 227 height 19
click at [524, 103] on img at bounding box center [625, 110] width 61 height 35
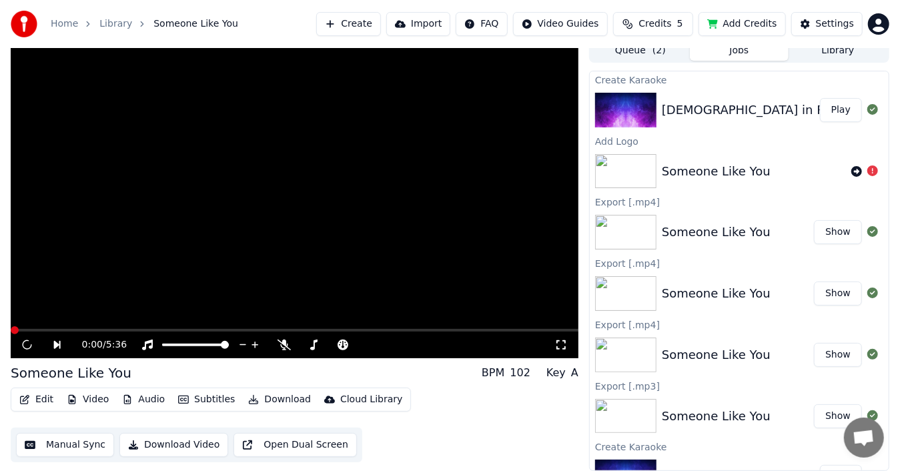
click at [524, 103] on img at bounding box center [625, 110] width 61 height 35
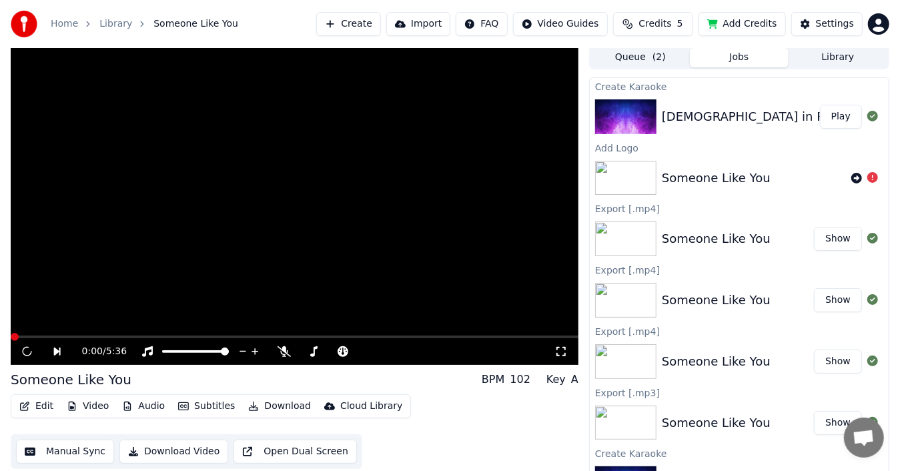
scroll to position [0, 0]
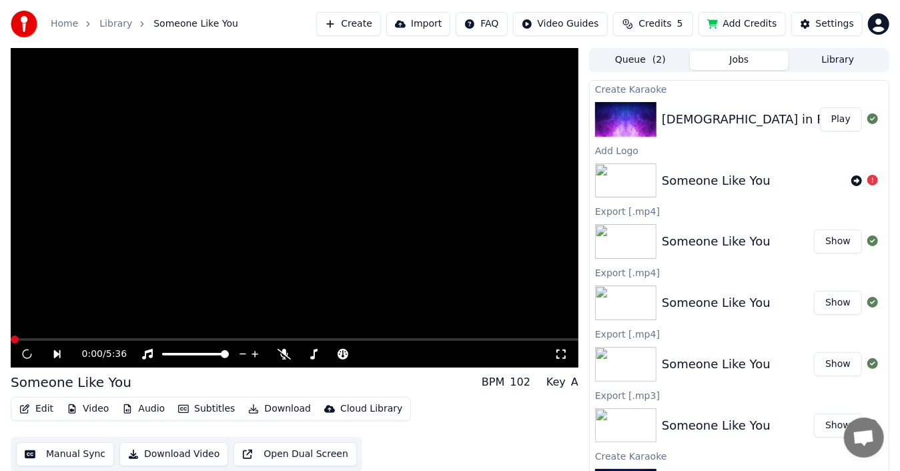
click at [524, 116] on div "[DEMOGRAPHIC_DATA] in Red (Bossa)" at bounding box center [775, 119] width 227 height 19
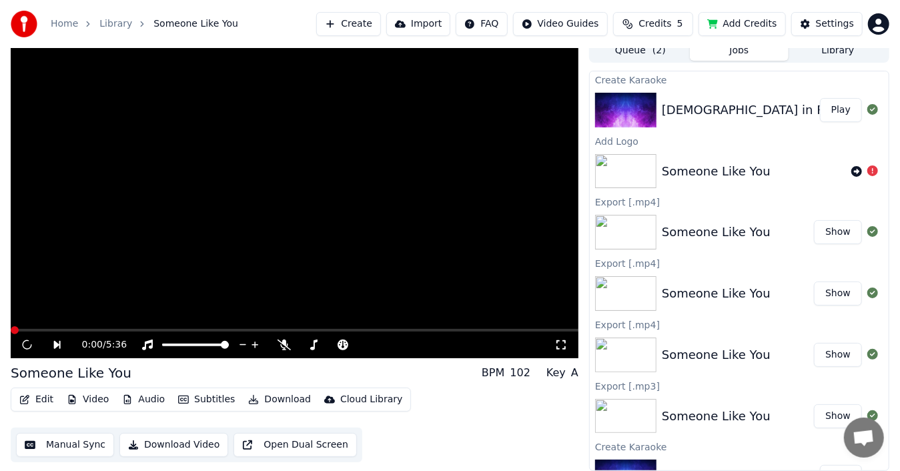
click at [524, 103] on div "[DEMOGRAPHIC_DATA] in Red (Bossa)" at bounding box center [775, 110] width 227 height 19
click at [524, 105] on div "[DEMOGRAPHIC_DATA] in Red (Bossa)" at bounding box center [741, 110] width 158 height 19
click at [524, 105] on img at bounding box center [625, 110] width 61 height 35
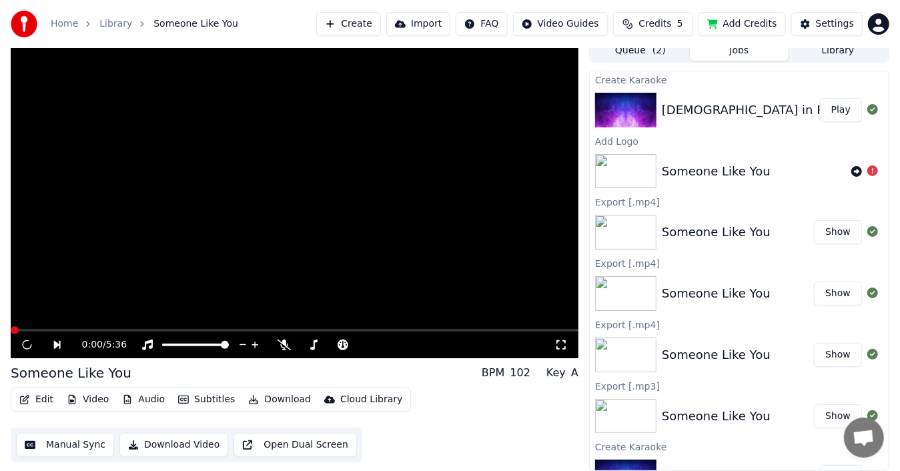
click at [524, 105] on img at bounding box center [625, 110] width 61 height 35
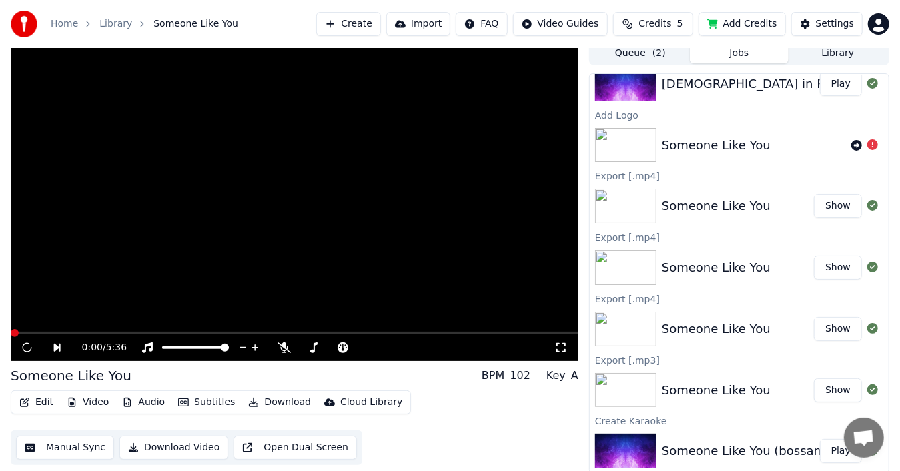
scroll to position [0, 0]
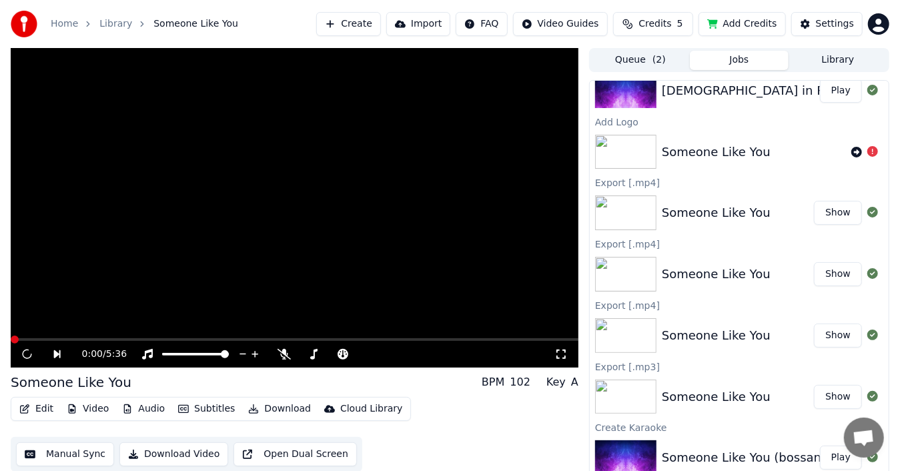
click at [61, 23] on link "Home" at bounding box center [64, 23] width 27 height 13
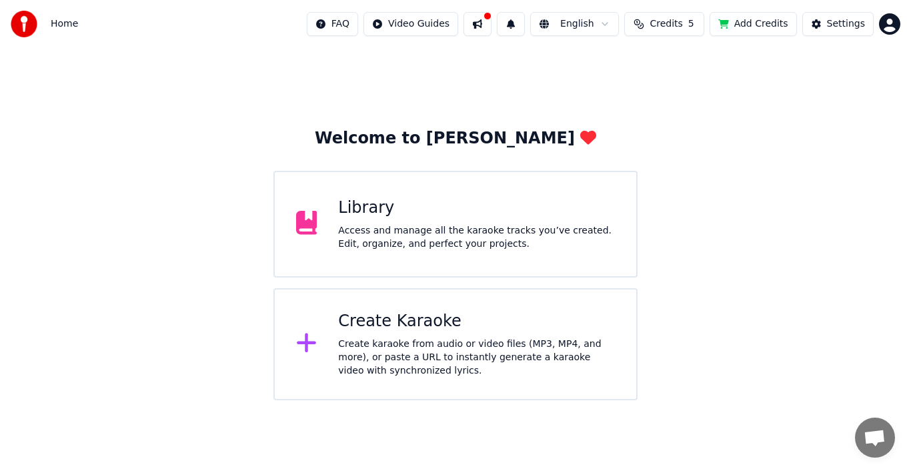
click at [224, 165] on div "Welcome to Youka Library Access and manage all the karaoke tracks you’ve create…" at bounding box center [455, 224] width 911 height 352
click at [354, 226] on div "Access and manage all the karaoke tracks you’ve created. Edit, organize, and pe…" at bounding box center [476, 237] width 277 height 27
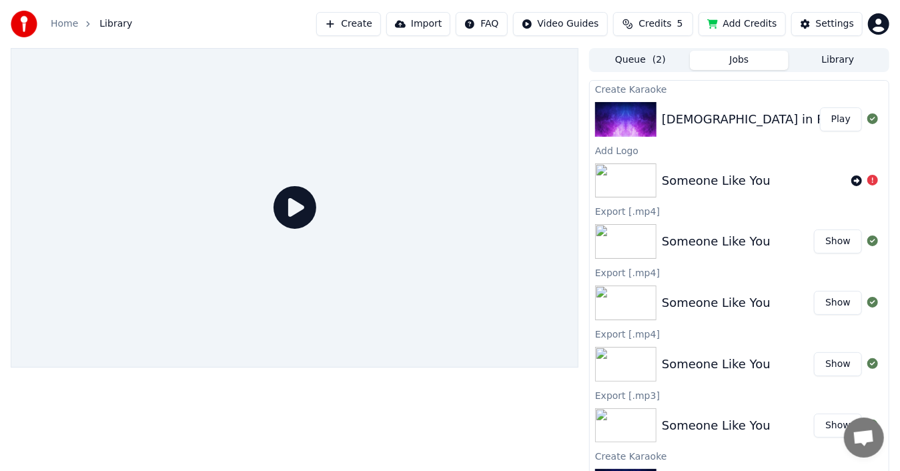
click at [524, 117] on div "[DEMOGRAPHIC_DATA] in Red (Bossa)" at bounding box center [775, 119] width 227 height 19
click at [524, 125] on img at bounding box center [625, 119] width 61 height 35
click at [524, 121] on img at bounding box center [625, 119] width 61 height 35
click at [291, 206] on icon at bounding box center [295, 207] width 43 height 43
click at [524, 119] on div "[DEMOGRAPHIC_DATA] in Red (Bossa)" at bounding box center [775, 119] width 227 height 19
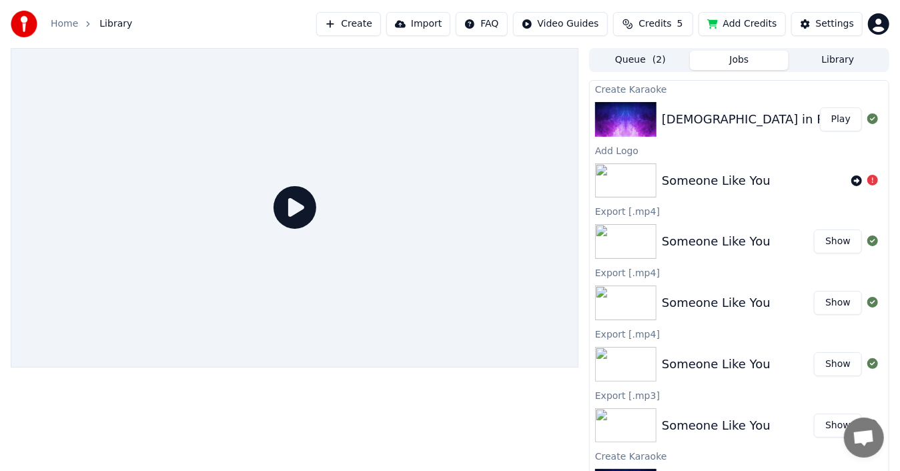
click at [524, 119] on div "[DEMOGRAPHIC_DATA] in Red (Bossa)" at bounding box center [775, 119] width 227 height 19
click at [524, 119] on button "Play" at bounding box center [841, 119] width 42 height 24
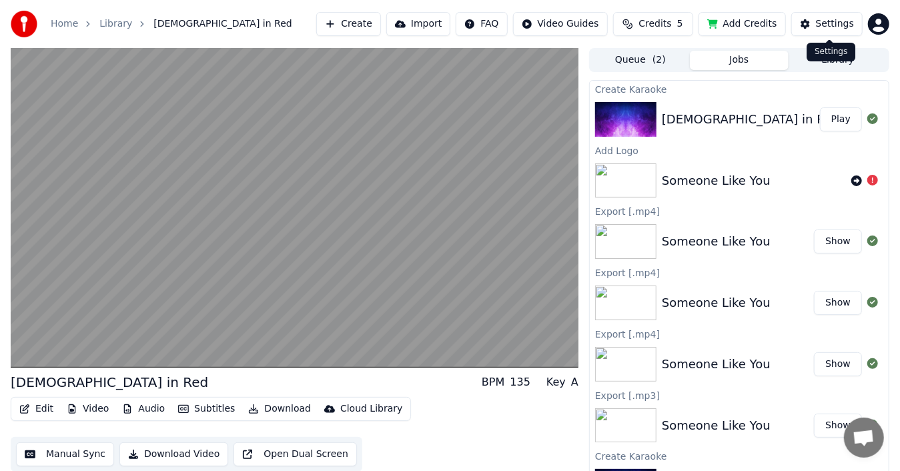
click at [524, 22] on div "Settings" at bounding box center [835, 23] width 38 height 13
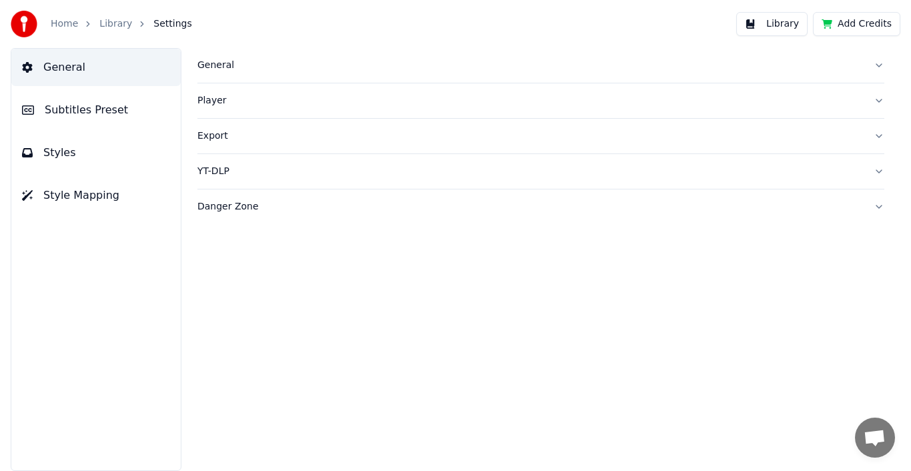
click at [69, 64] on span "General" at bounding box center [64, 67] width 42 height 16
click at [31, 68] on icon at bounding box center [27, 67] width 10 height 11
click at [62, 155] on span "Styles" at bounding box center [59, 153] width 33 height 16
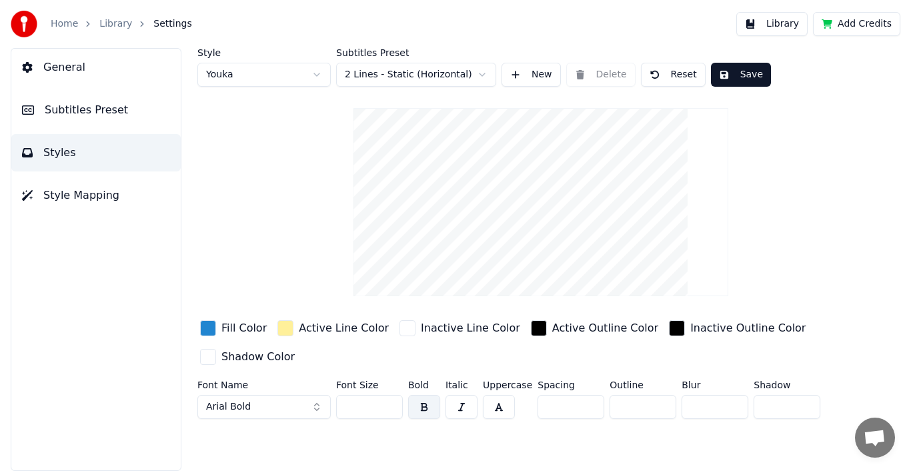
click at [390, 375] on input "**" at bounding box center [369, 407] width 67 height 24
click at [389, 375] on input "**" at bounding box center [369, 407] width 67 height 24
click at [389, 375] on input "***" at bounding box center [369, 407] width 67 height 24
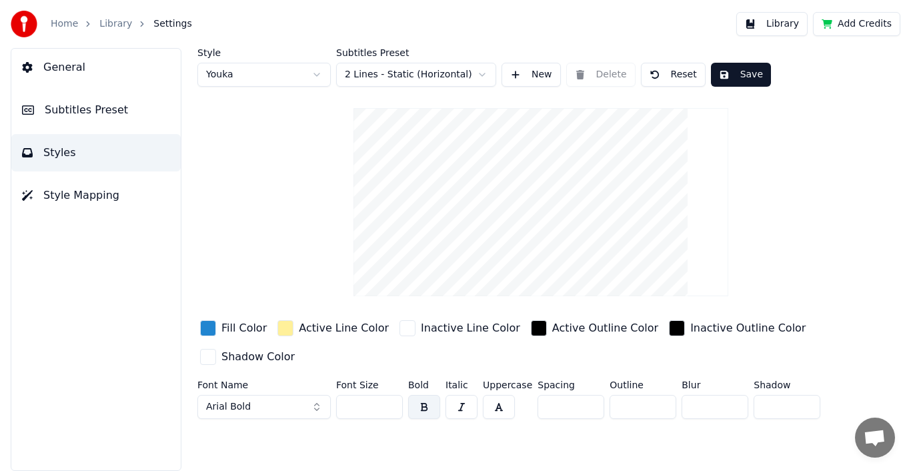
type input "***"
click at [389, 375] on input "***" at bounding box center [369, 407] width 67 height 24
click at [524, 375] on div "Outline *" at bounding box center [643, 402] width 67 height 44
click at [524, 73] on button "Save" at bounding box center [741, 75] width 60 height 24
click at [82, 200] on span "Style Mapping" at bounding box center [81, 195] width 76 height 16
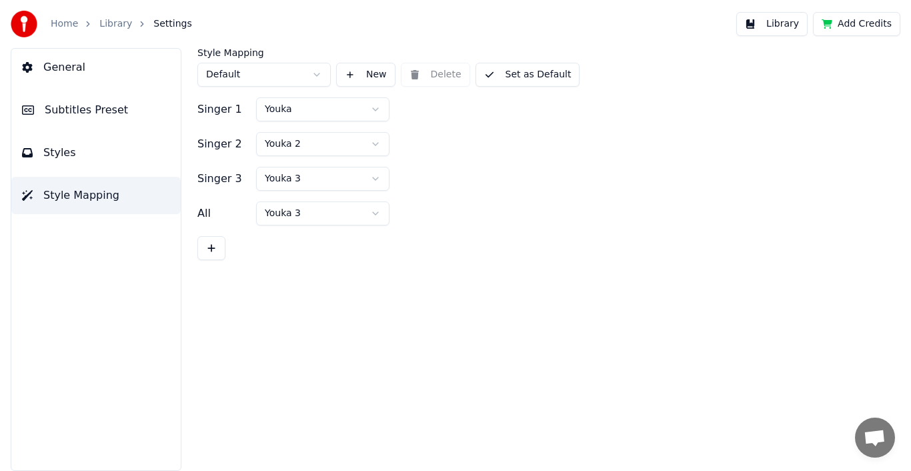
click at [95, 152] on button "Styles" at bounding box center [95, 152] width 169 height 37
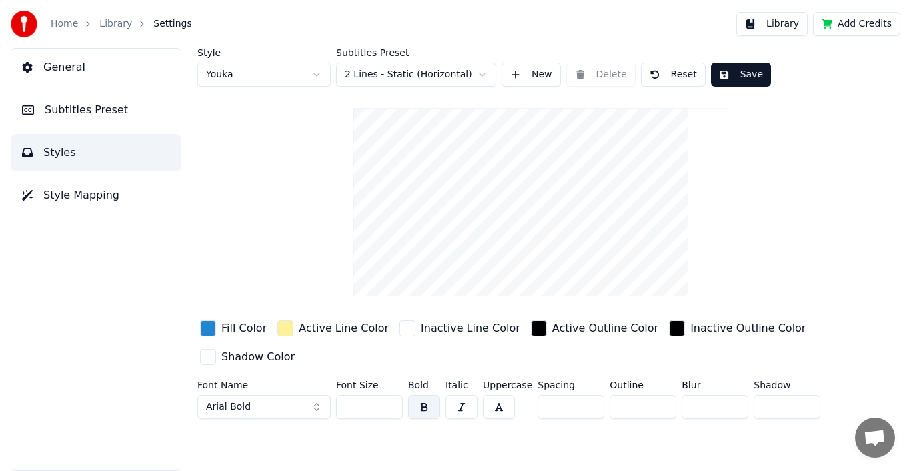
click at [115, 109] on span "Subtitles Preset" at bounding box center [86, 110] width 83 height 16
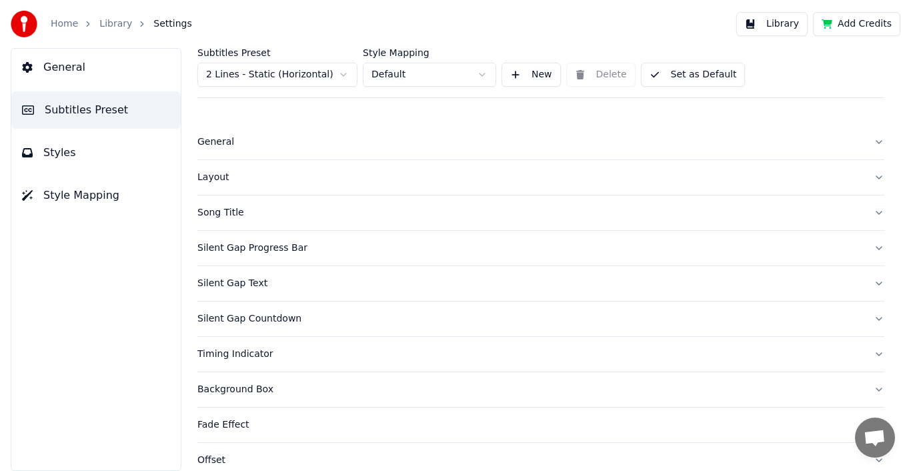
click at [85, 69] on button "General" at bounding box center [95, 67] width 169 height 37
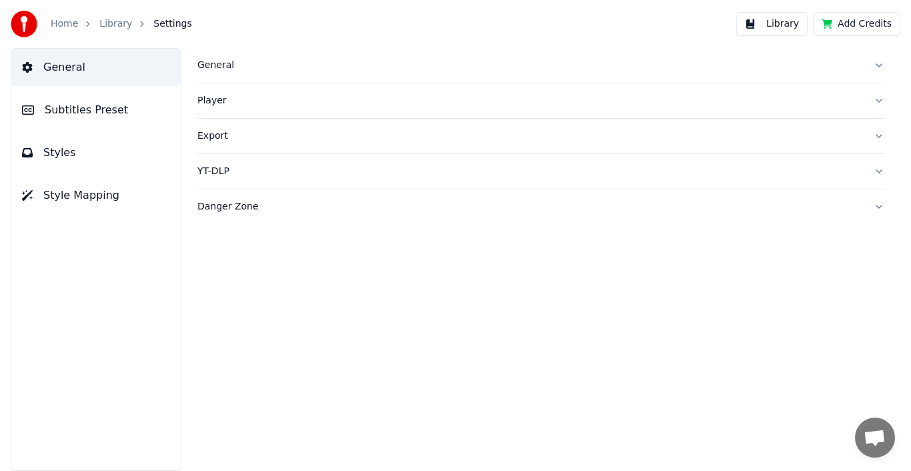
click at [70, 23] on link "Home" at bounding box center [64, 23] width 27 height 13
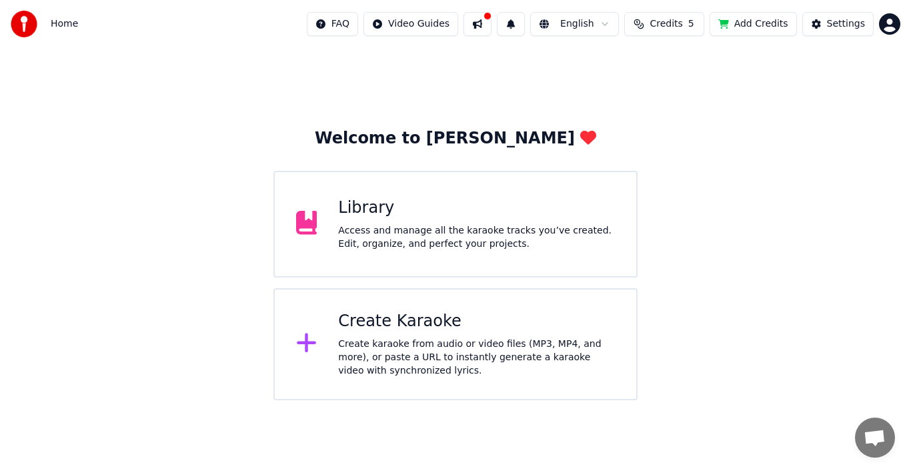
click at [414, 247] on div "Access and manage all the karaoke tracks you’ve created. Edit, organize, and pe…" at bounding box center [476, 237] width 277 height 27
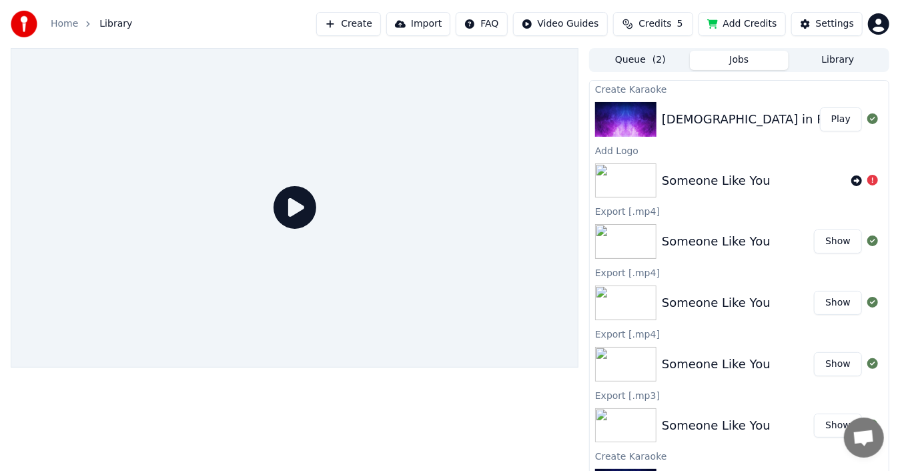
click at [524, 116] on img at bounding box center [625, 119] width 61 height 35
click at [524, 121] on button "Play" at bounding box center [841, 119] width 42 height 24
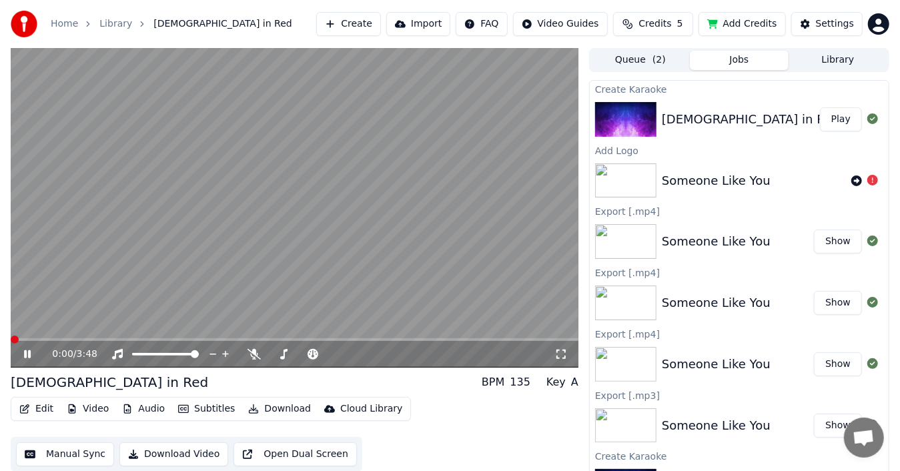
click at [524, 352] on icon at bounding box center [560, 354] width 13 height 11
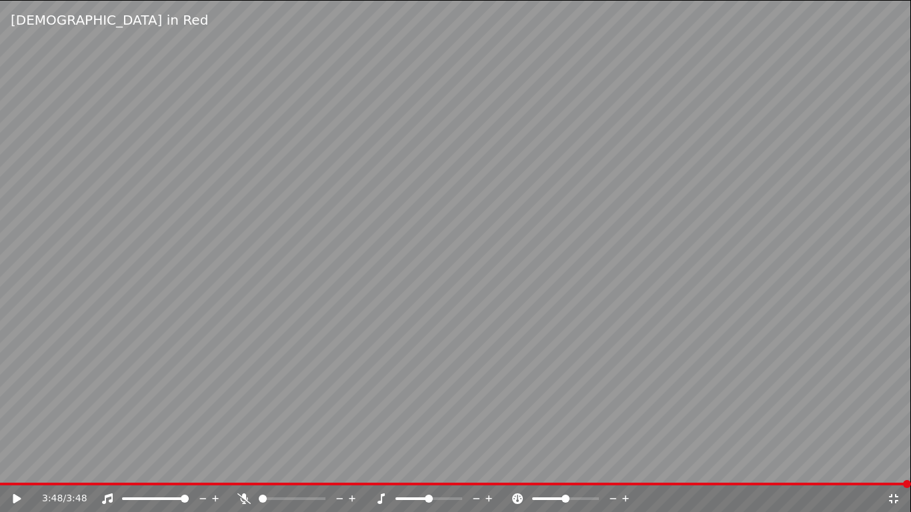
click at [524, 375] on icon at bounding box center [893, 498] width 9 height 9
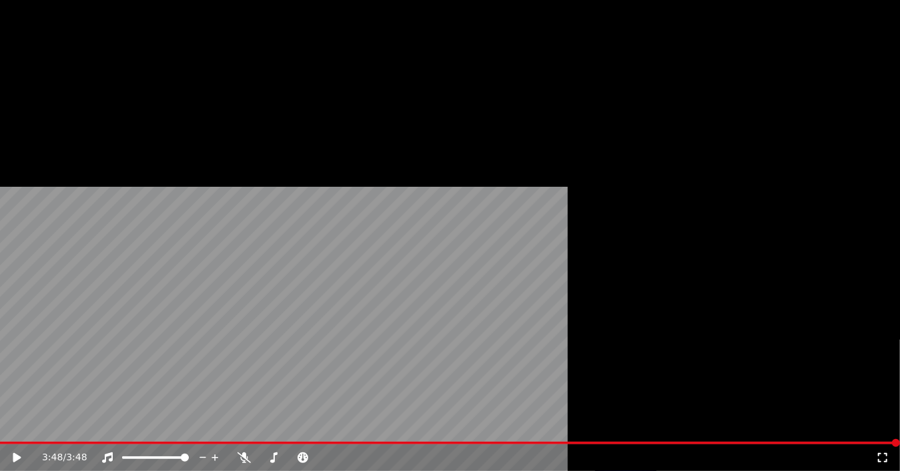
scroll to position [9, 0]
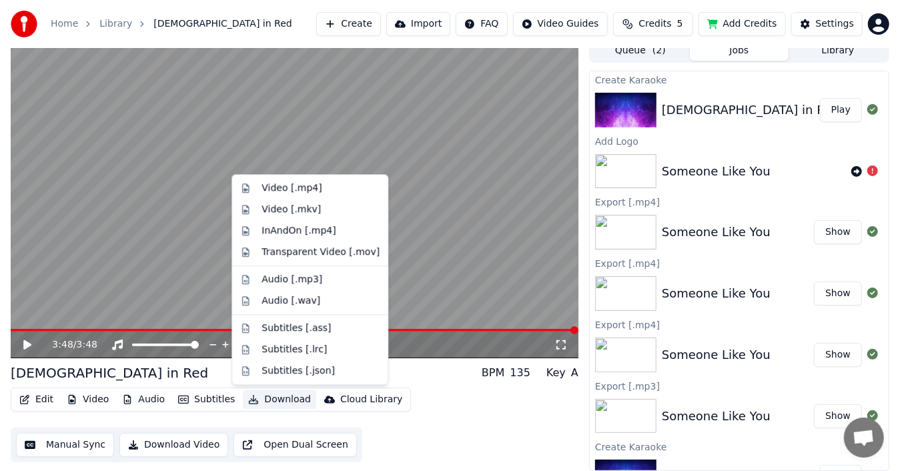
click at [285, 375] on button "Download" at bounding box center [279, 399] width 73 height 19
click at [296, 187] on div "Video [.mp4]" at bounding box center [292, 187] width 60 height 13
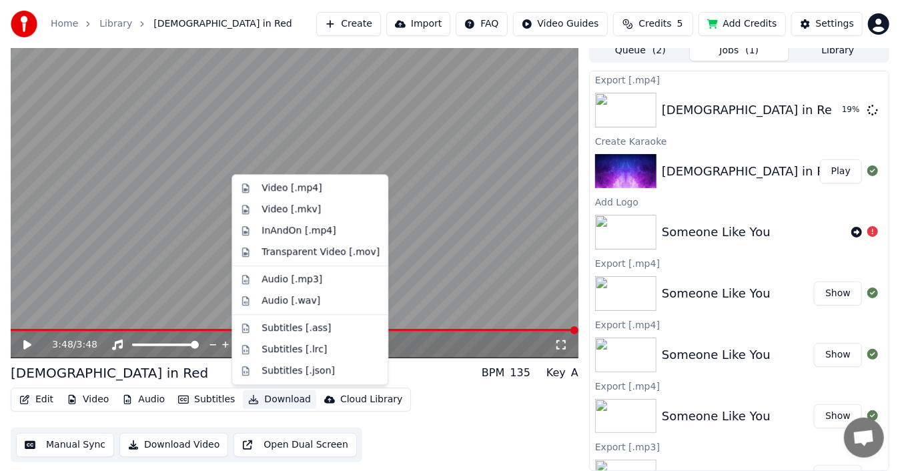
click at [274, 375] on button "Download" at bounding box center [279, 399] width 73 height 19
click at [499, 375] on div "Edit Video Audio Subtitles Download Cloud Library Manual Sync Download Video Op…" at bounding box center [295, 425] width 568 height 75
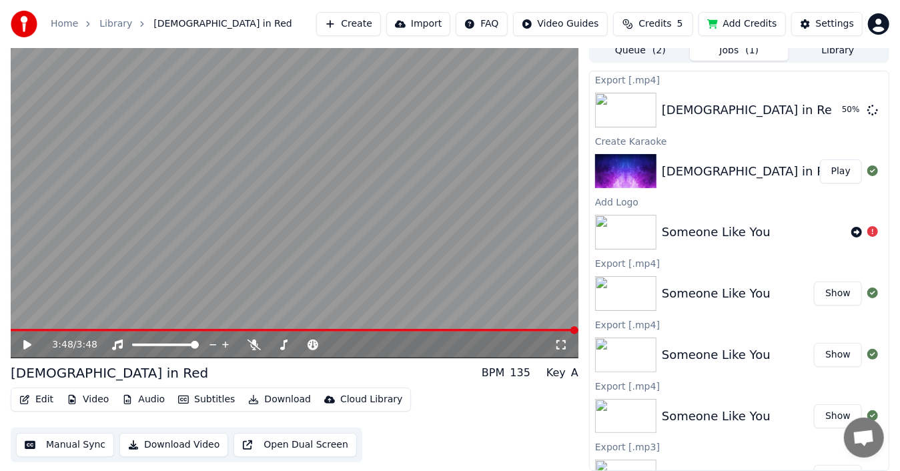
click at [524, 21] on html "Home Library [DEMOGRAPHIC_DATA] in Red Create Import FAQ Video Guides Credits 5…" at bounding box center [450, 226] width 900 height 471
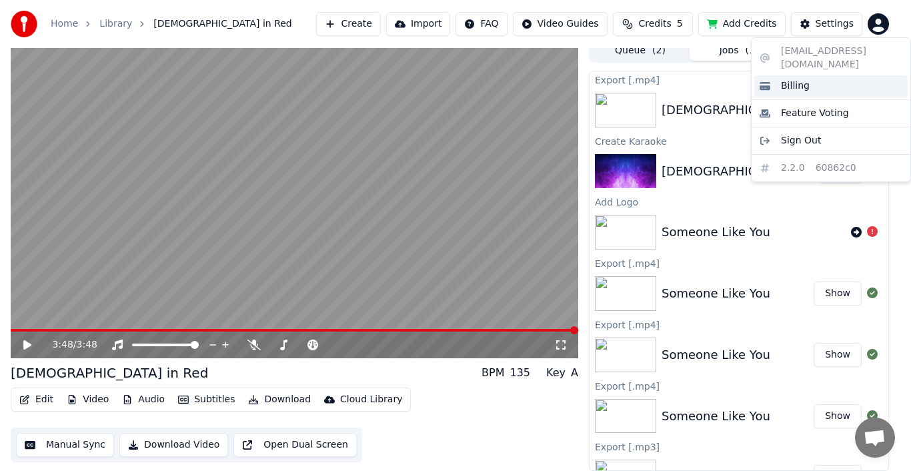
click at [524, 79] on span "Billing" at bounding box center [795, 85] width 29 height 13
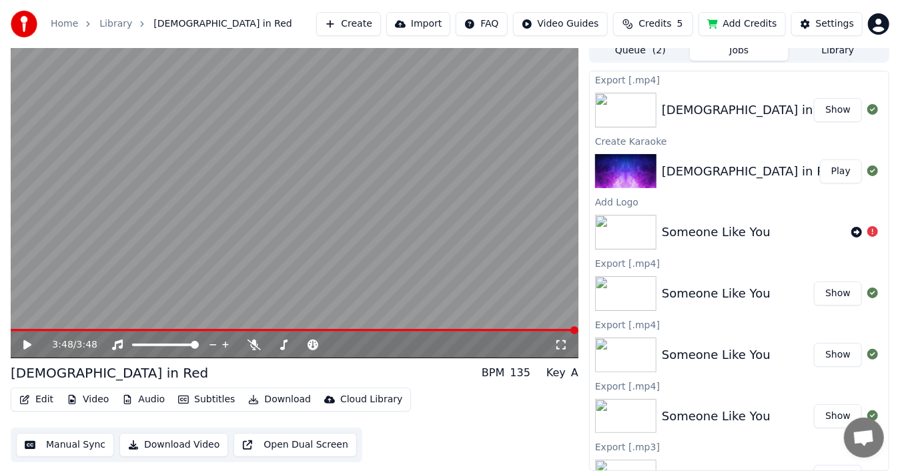
click at [65, 24] on link "Home" at bounding box center [64, 23] width 27 height 13
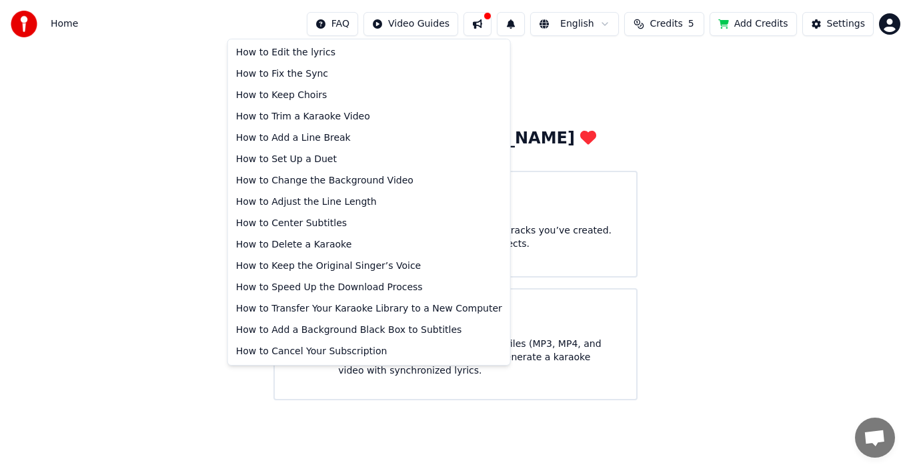
click at [368, 26] on html "Home FAQ Video Guides English Credits 5 Add Credits Settings Welcome to Youka L…" at bounding box center [455, 200] width 911 height 400
click at [298, 202] on div "How to Adjust the Line Length" at bounding box center [369, 202] width 277 height 21
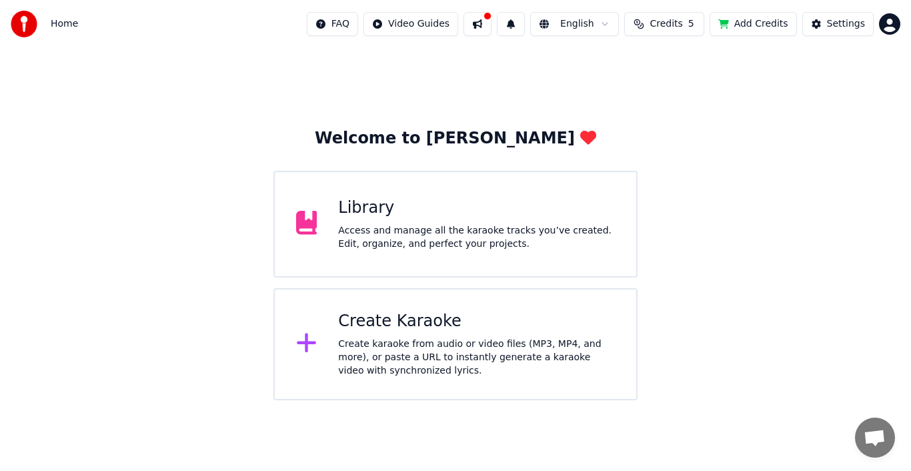
click at [524, 326] on div "Welcome to Youka Library Access and manage all the karaoke tracks you’ve create…" at bounding box center [455, 224] width 911 height 352
click at [59, 21] on span "Home" at bounding box center [64, 23] width 27 height 13
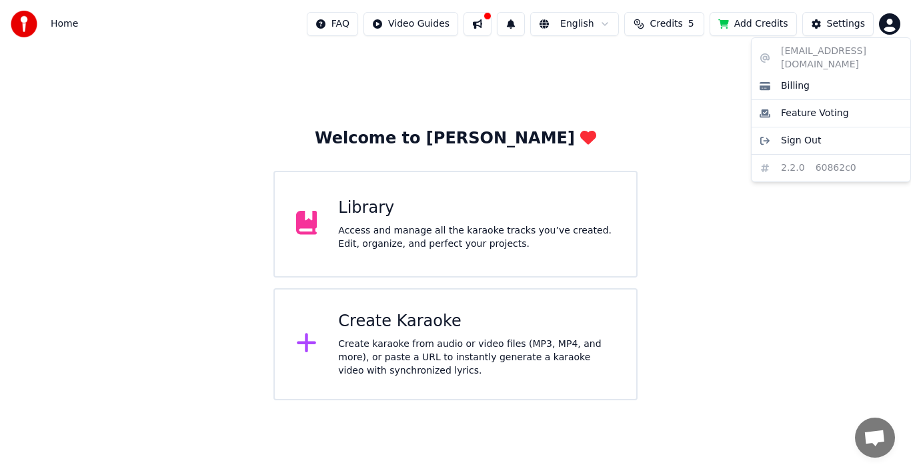
click at [524, 19] on html "Home FAQ Video Guides English Credits 5 Add Credits Settings Welcome to Youka L…" at bounding box center [455, 200] width 911 height 400
click at [524, 180] on html "Home FAQ Video Guides English Credits 5 Add Credits Settings Welcome to Youka L…" at bounding box center [455, 200] width 911 height 400
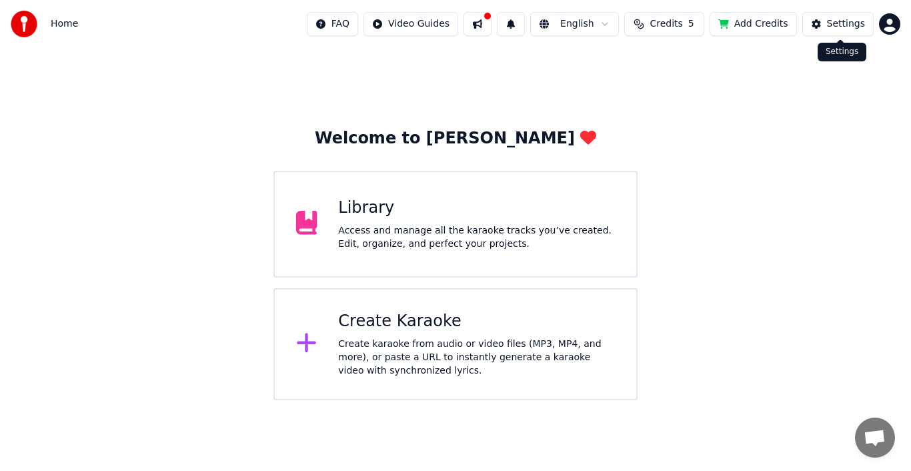
click at [524, 21] on div "Settings" at bounding box center [846, 23] width 38 height 13
